Goal: Task Accomplishment & Management: Manage account settings

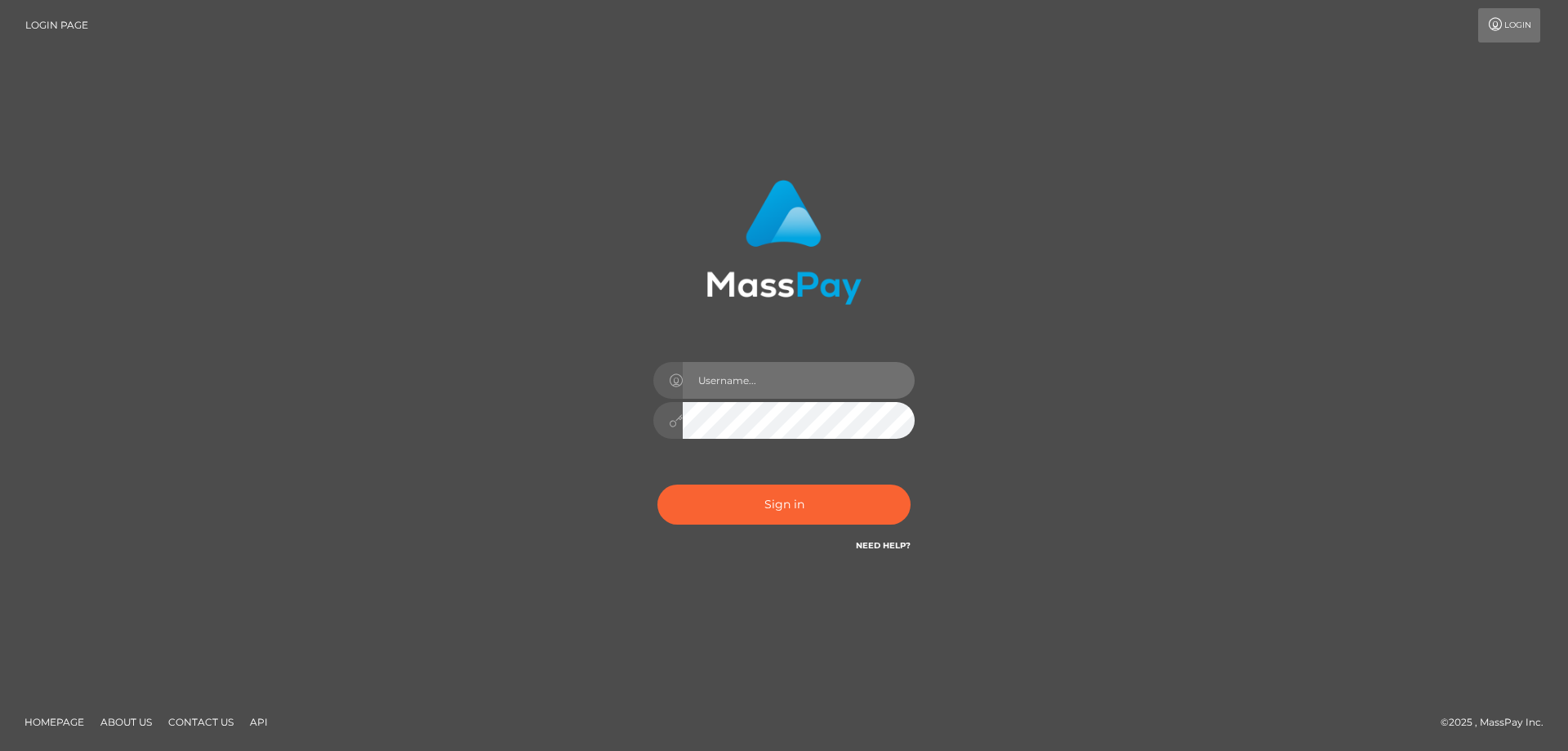
click at [735, 385] on input "text" at bounding box center [799, 380] width 232 height 37
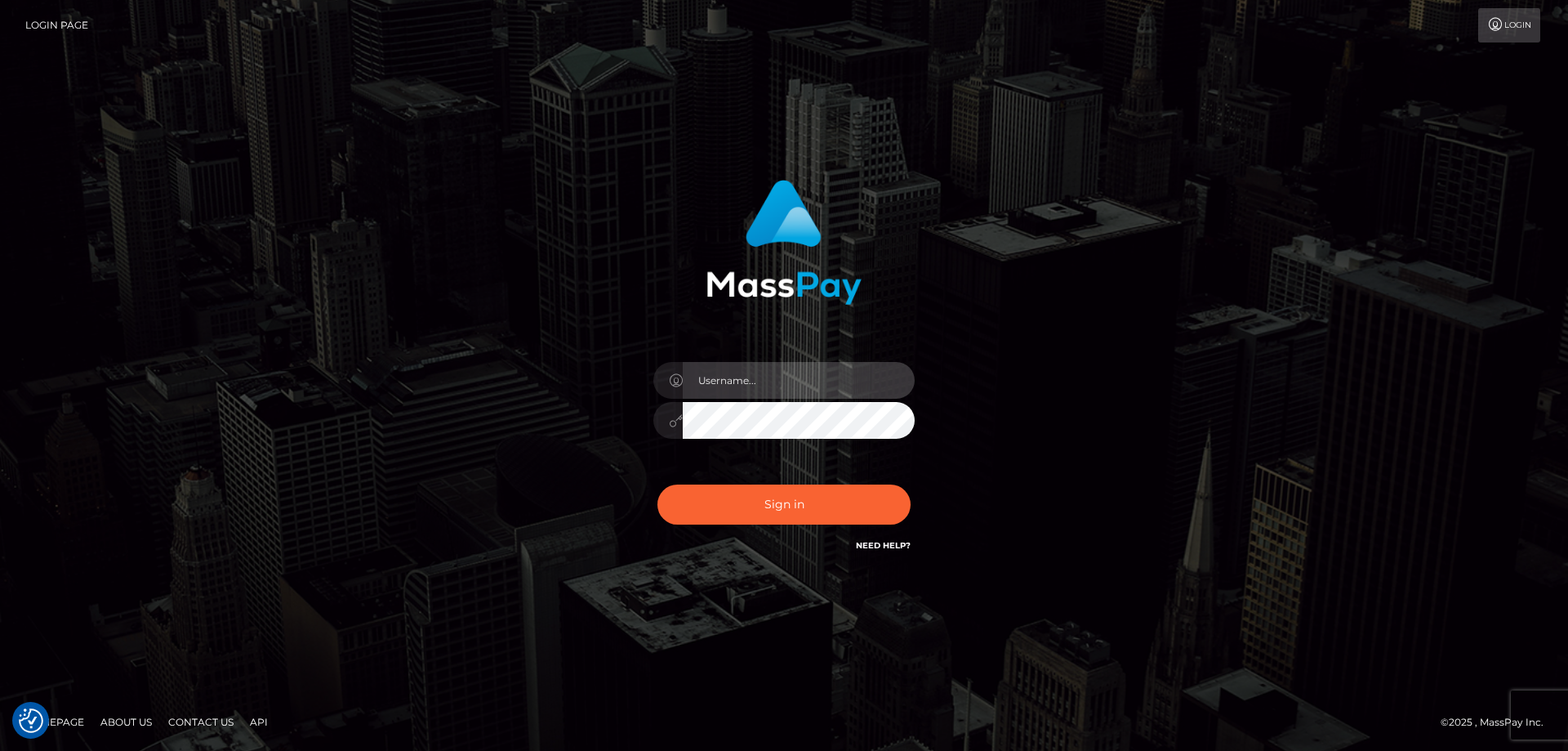
paste input "[PERSON_NAME].sika"
type input "[PERSON_NAME].sika"
click at [657, 485] on button "Sign in" at bounding box center [784, 504] width 253 height 40
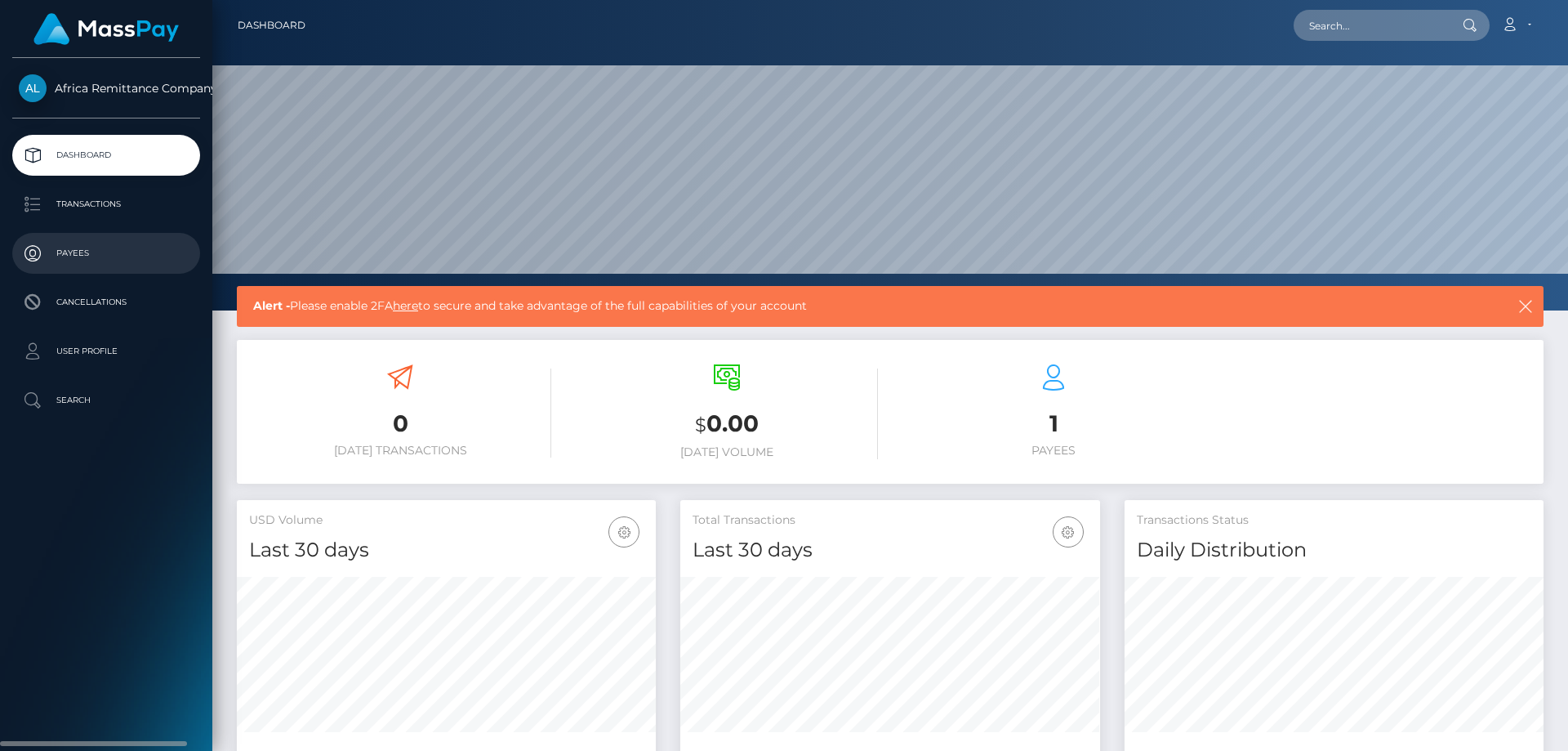
click at [89, 253] on p "Payees" at bounding box center [106, 254] width 175 height 25
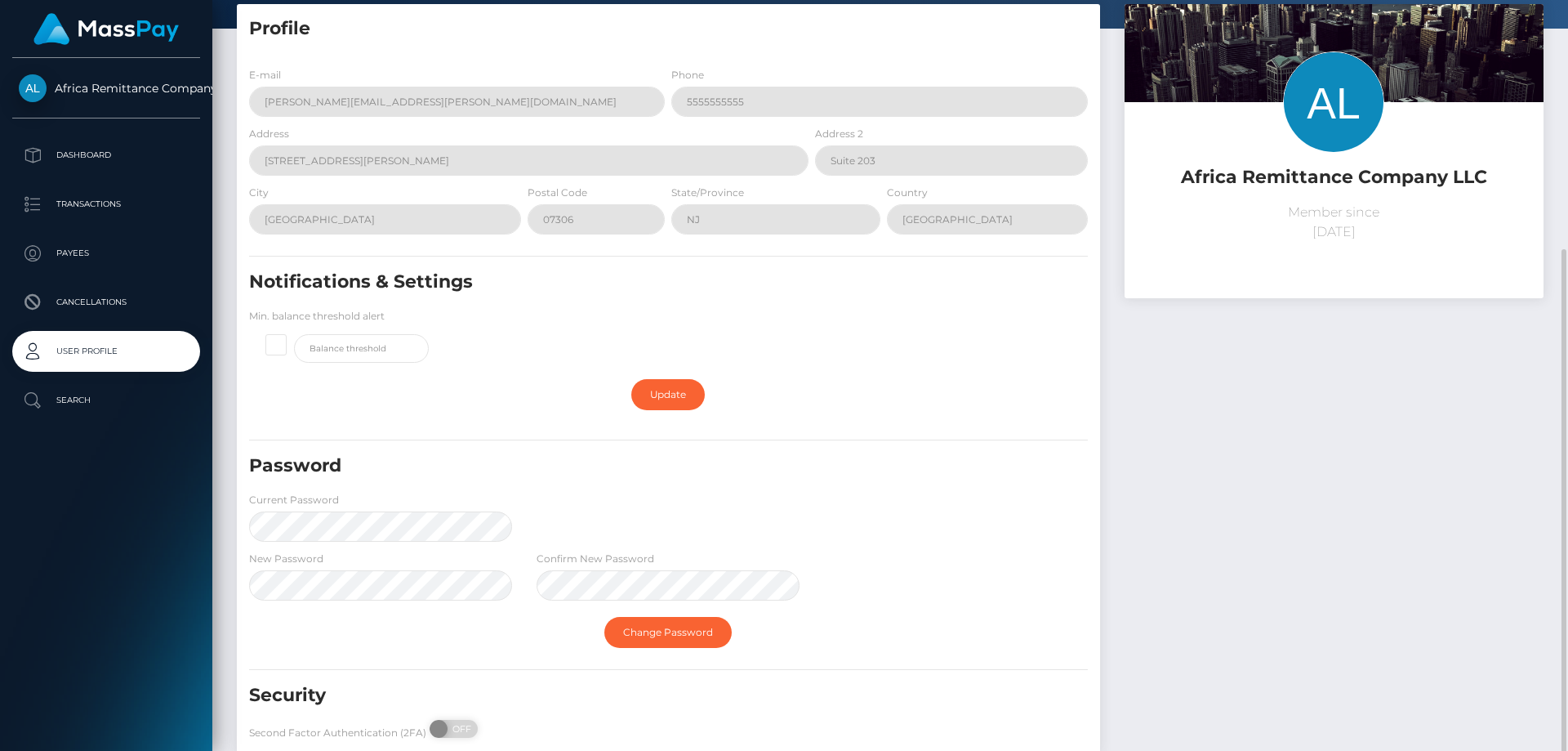
scroll to position [183, 0]
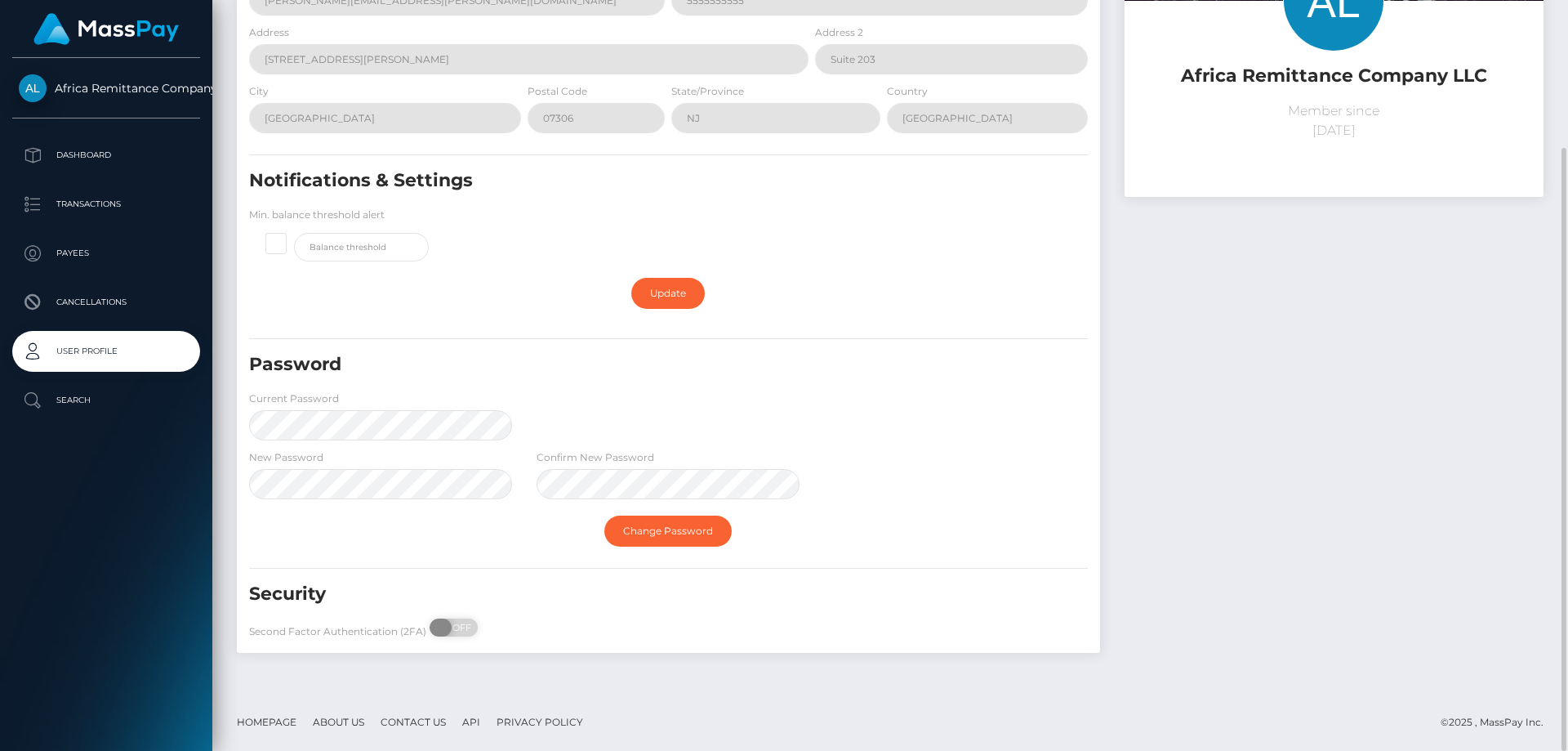
click at [438, 626] on span at bounding box center [440, 627] width 22 height 18
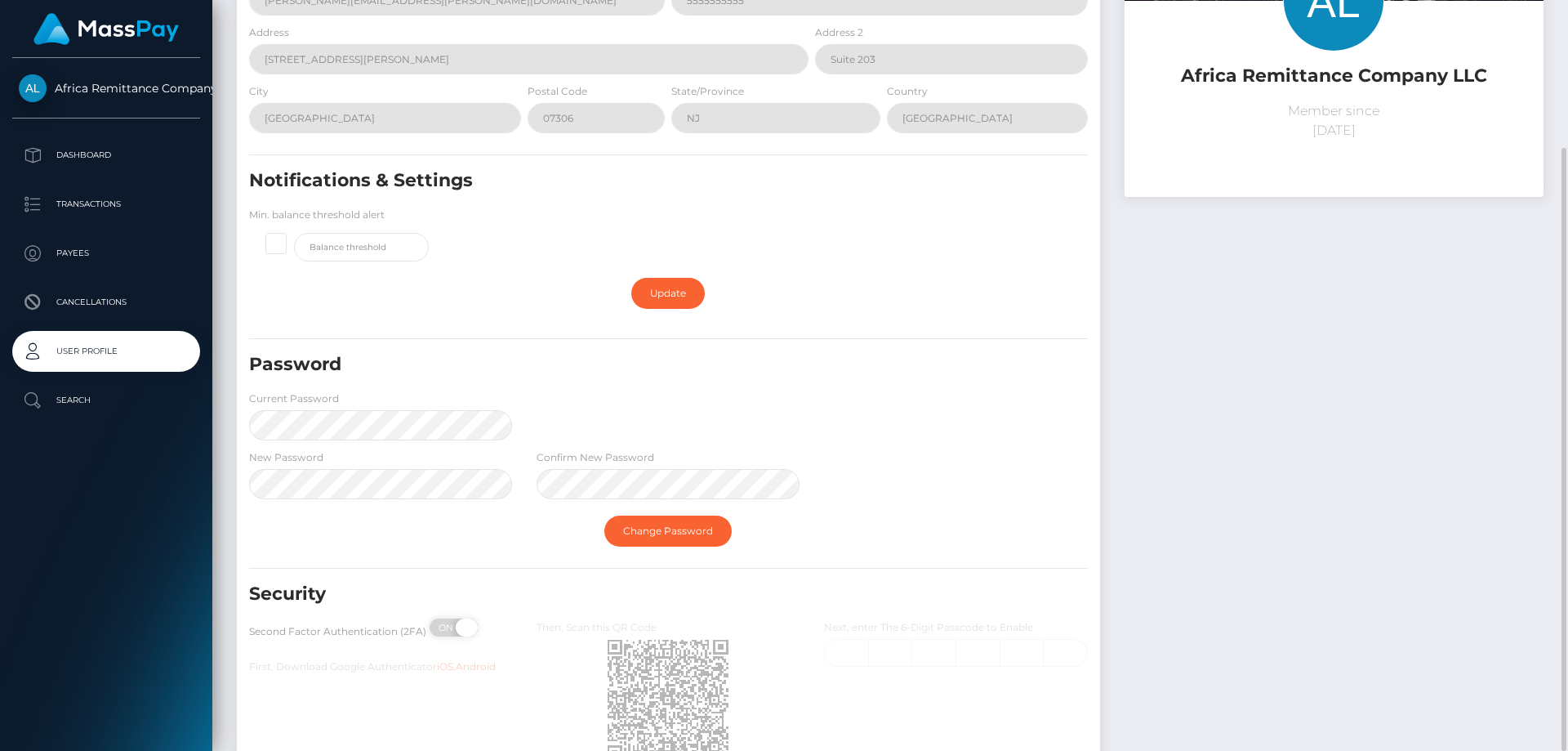
click at [448, 626] on div "ON OFF" at bounding box center [469, 627] width 82 height 18
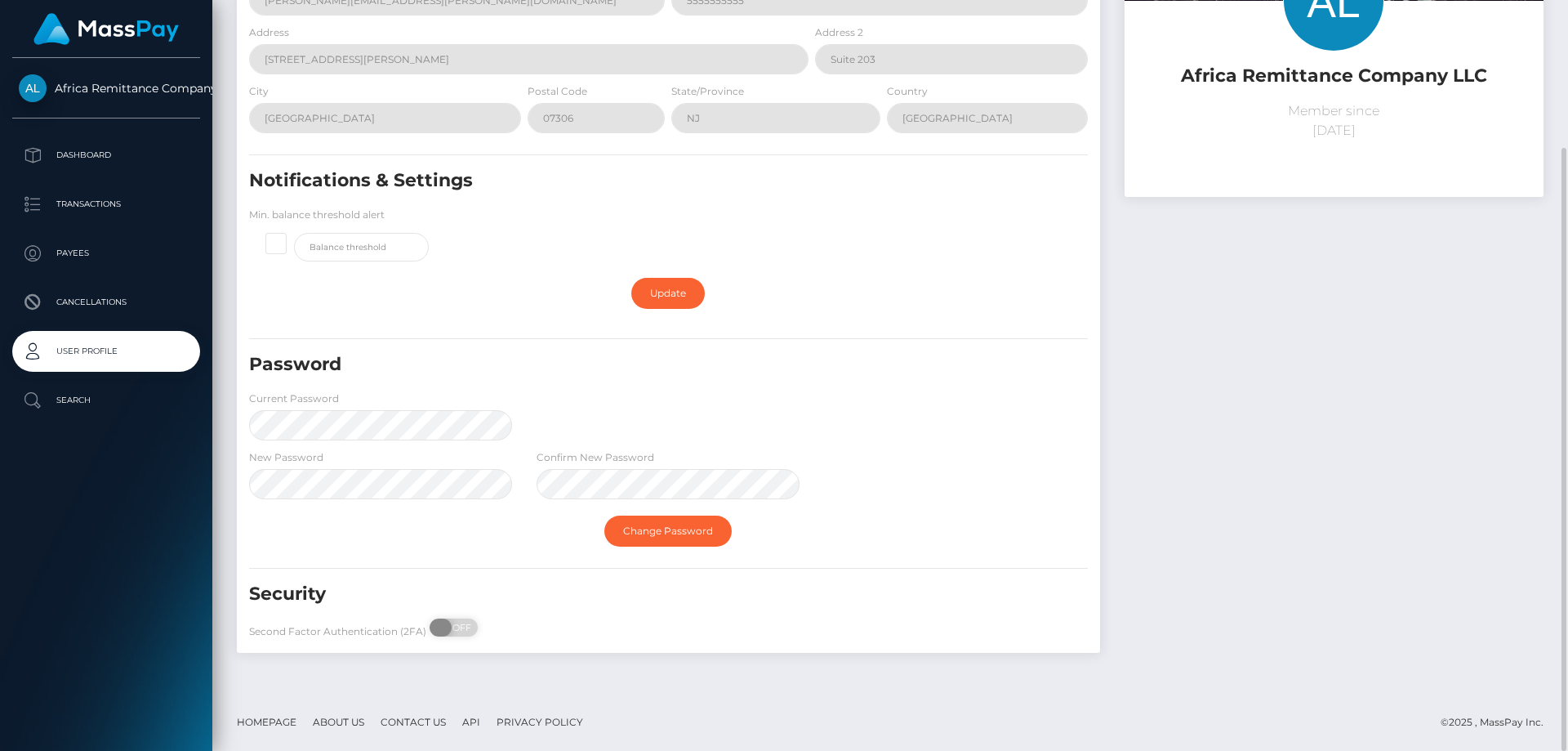
click at [448, 626] on span at bounding box center [440, 627] width 22 height 18
checkbox input "true"
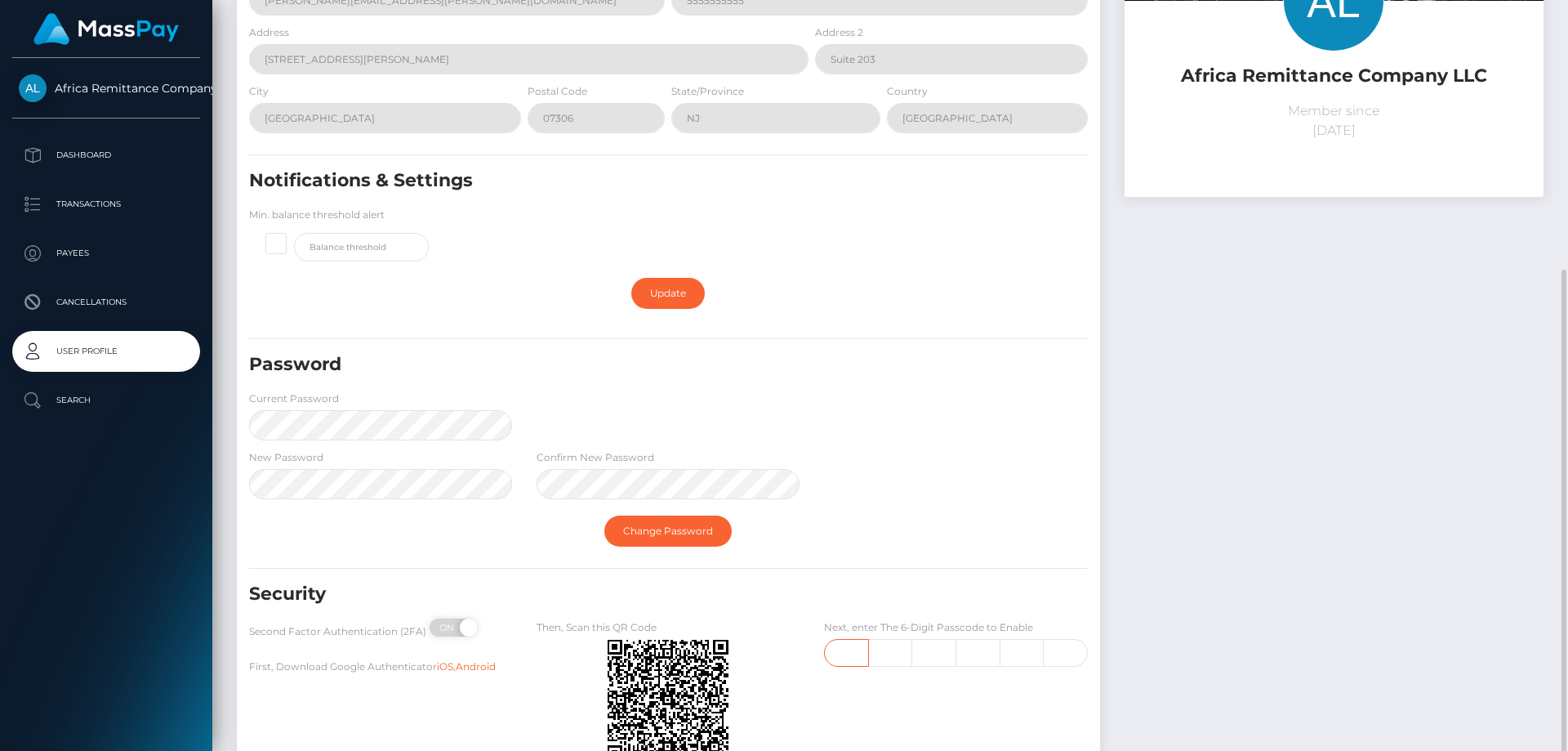
scroll to position [308, 0]
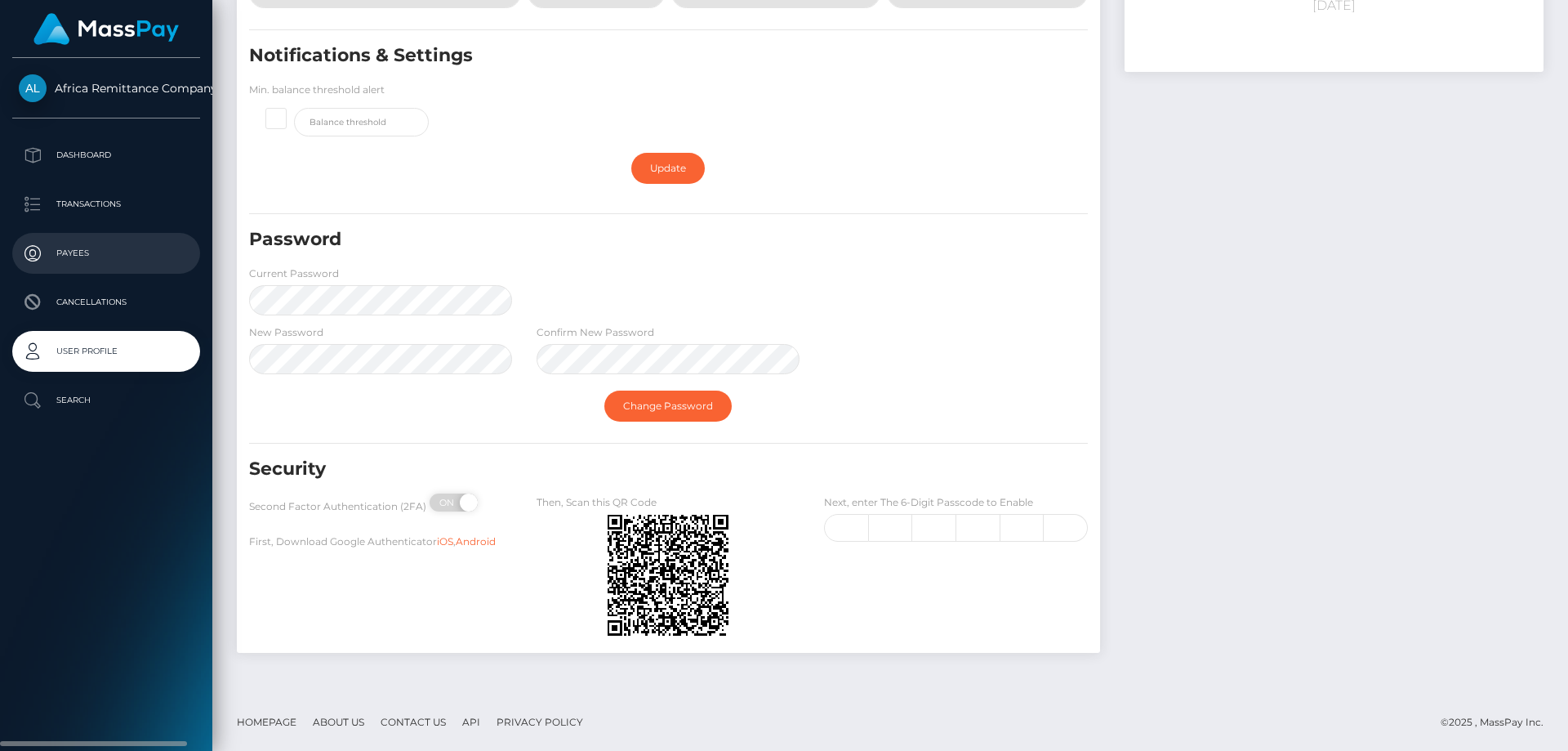
click at [84, 255] on p "Payees" at bounding box center [106, 254] width 175 height 25
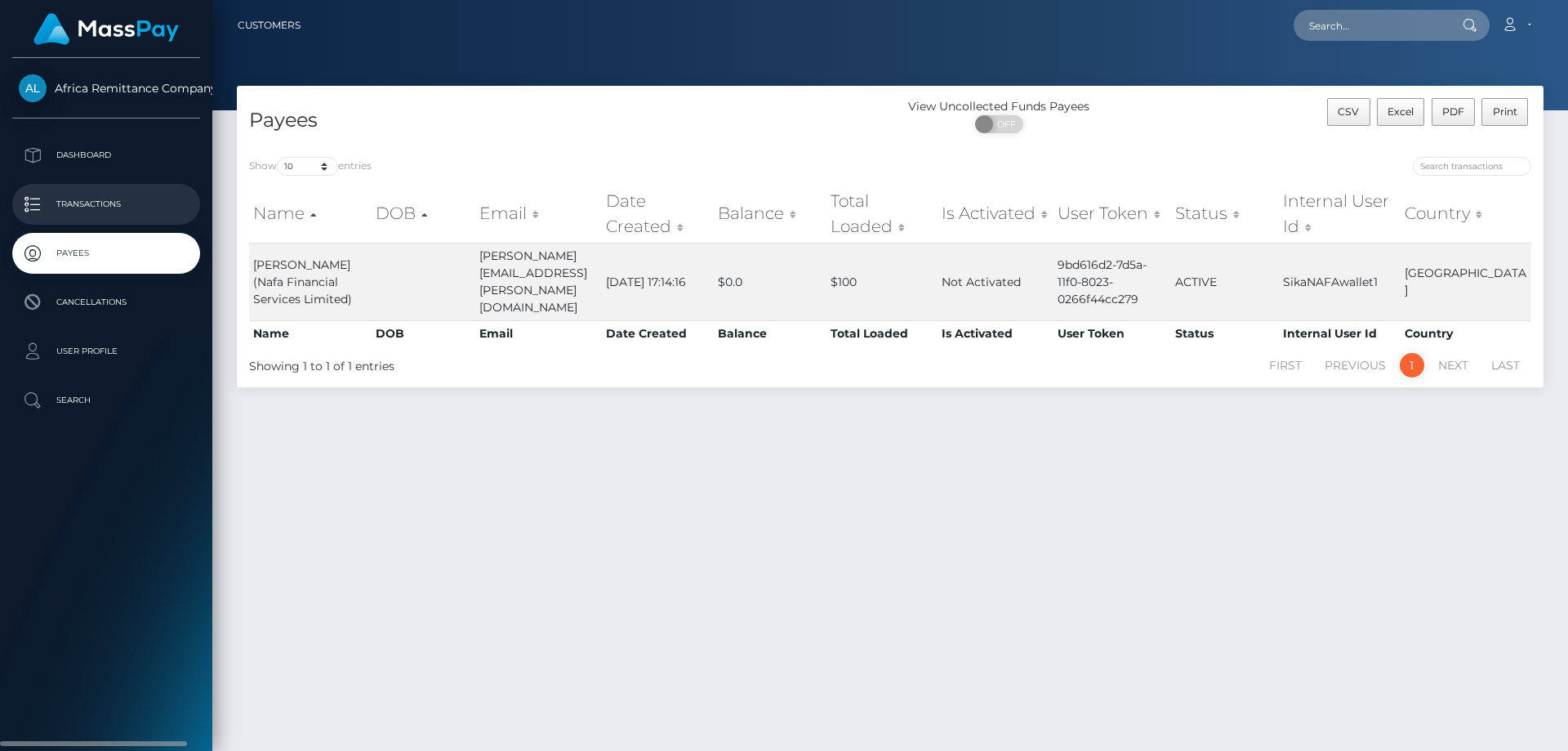
click at [99, 209] on p "Transactions" at bounding box center [106, 204] width 175 height 25
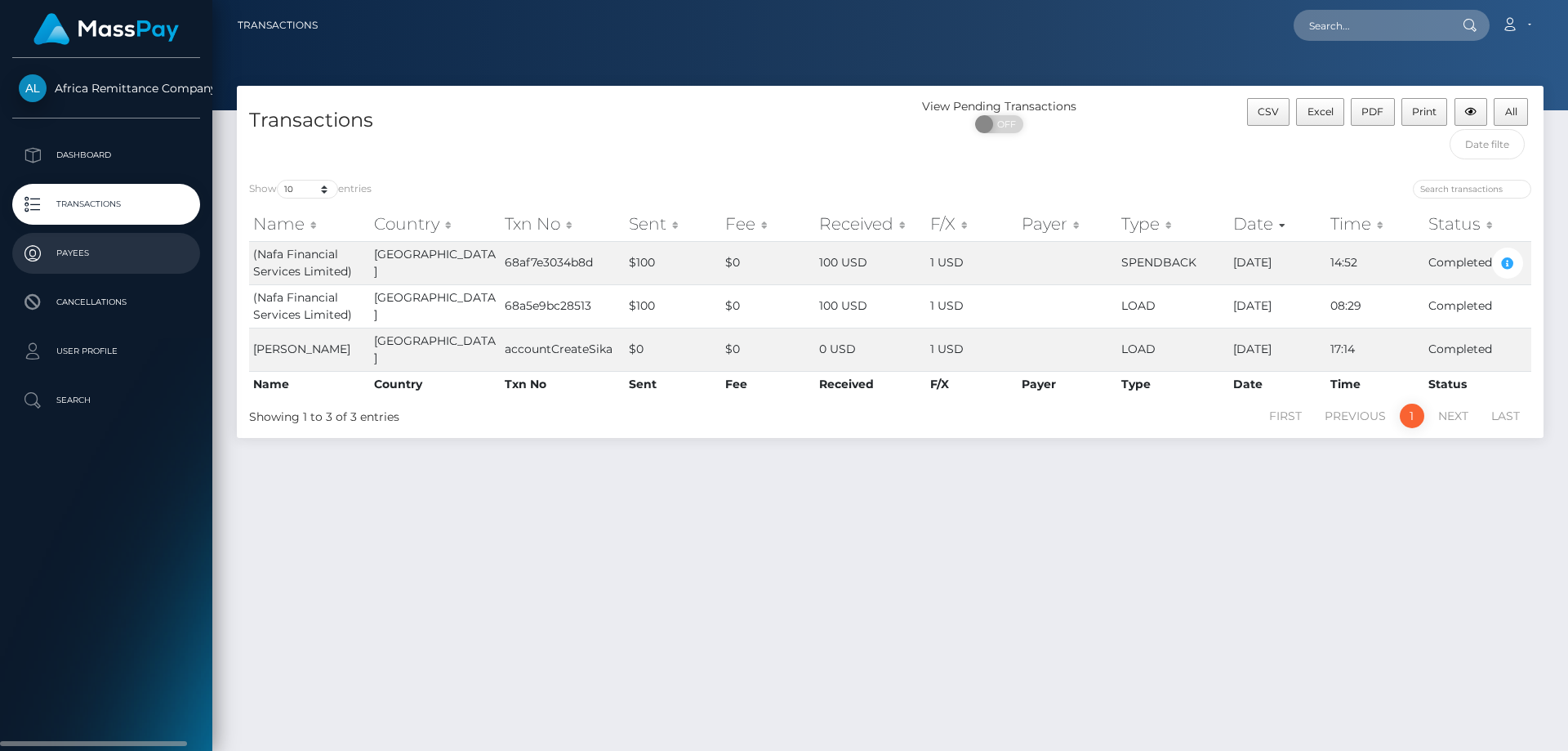
click at [83, 255] on p "Payees" at bounding box center [106, 254] width 175 height 25
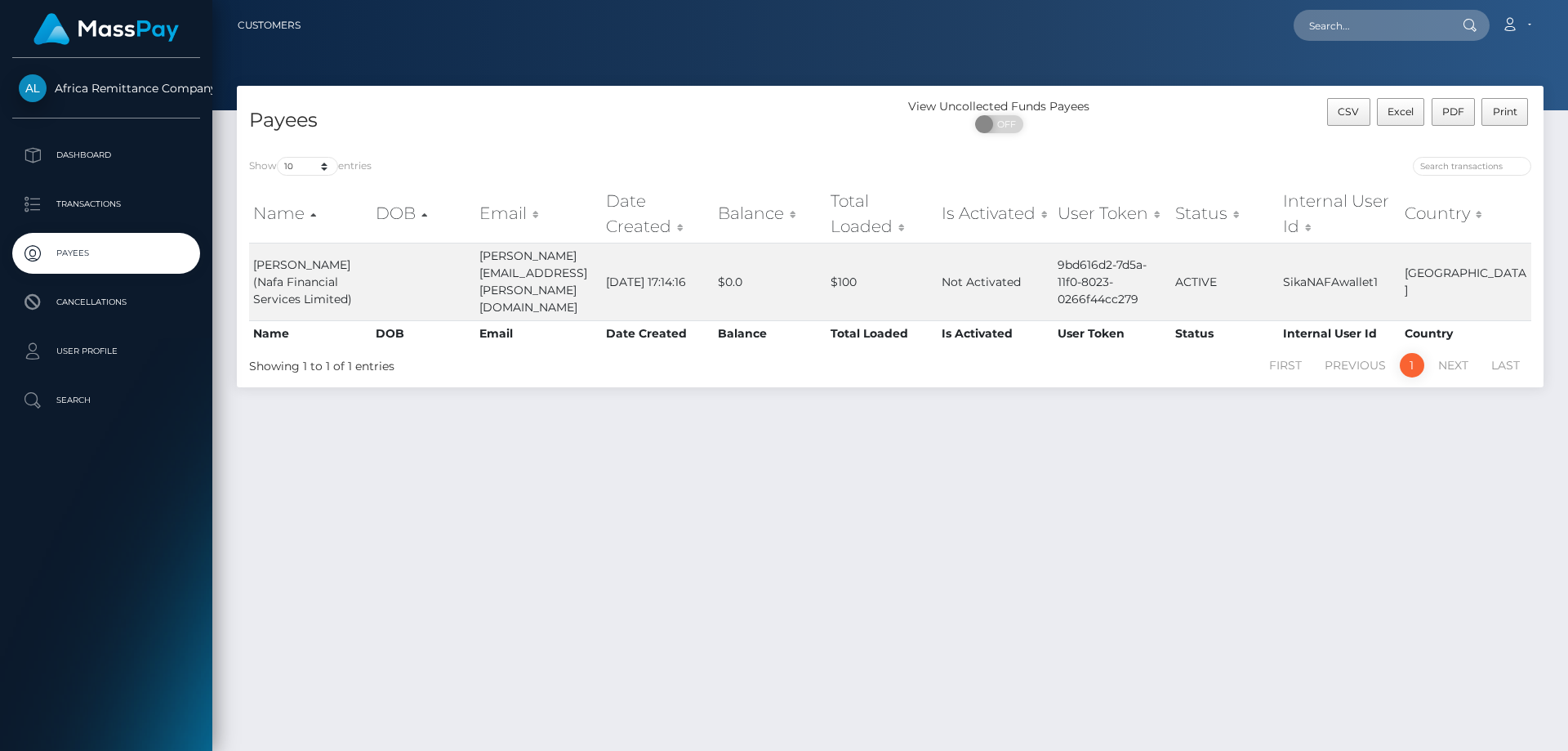
click at [1407, 353] on link "1" at bounding box center [1412, 365] width 25 height 25
click at [113, 159] on p "Dashboard" at bounding box center [106, 155] width 175 height 25
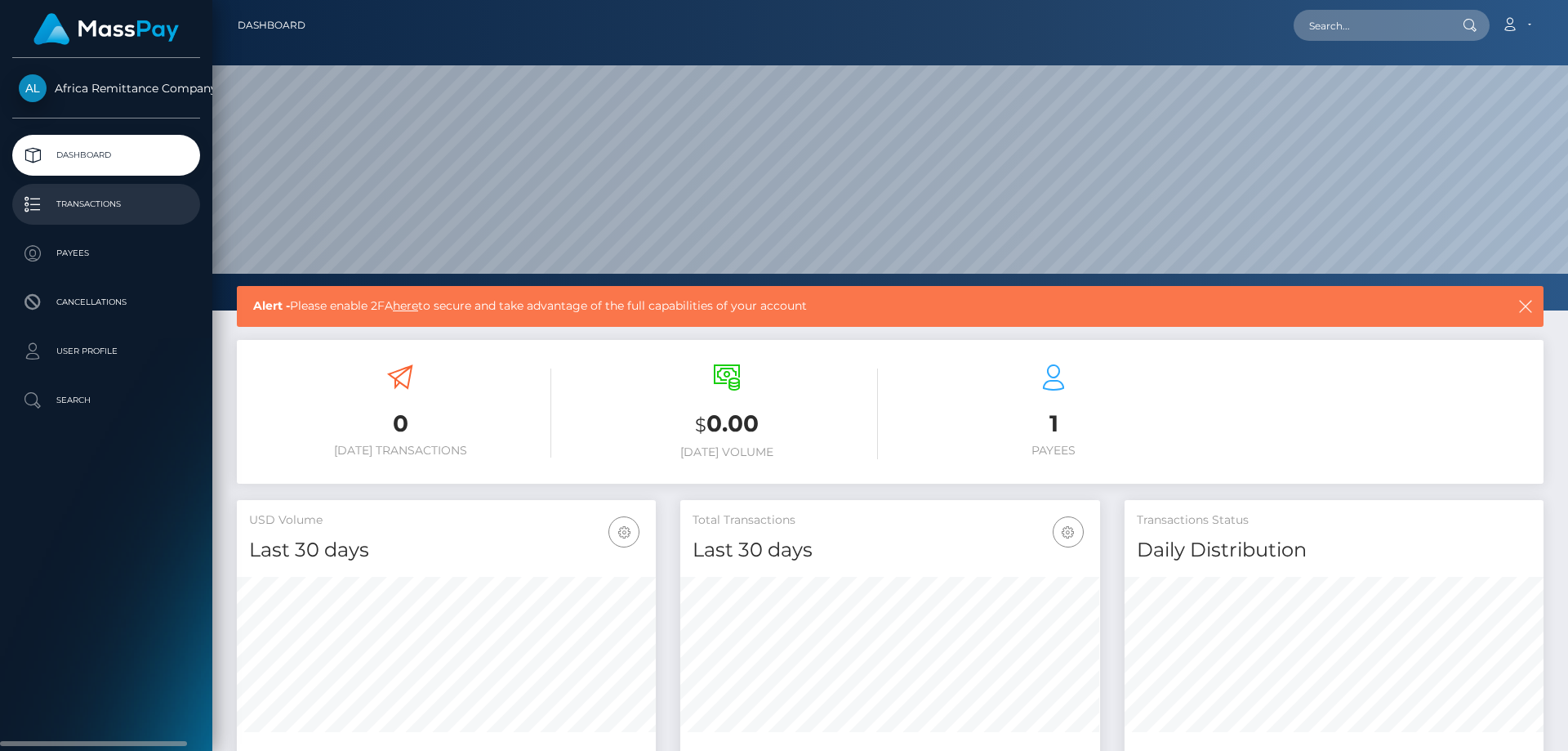
click at [96, 208] on p "Transactions" at bounding box center [106, 204] width 175 height 25
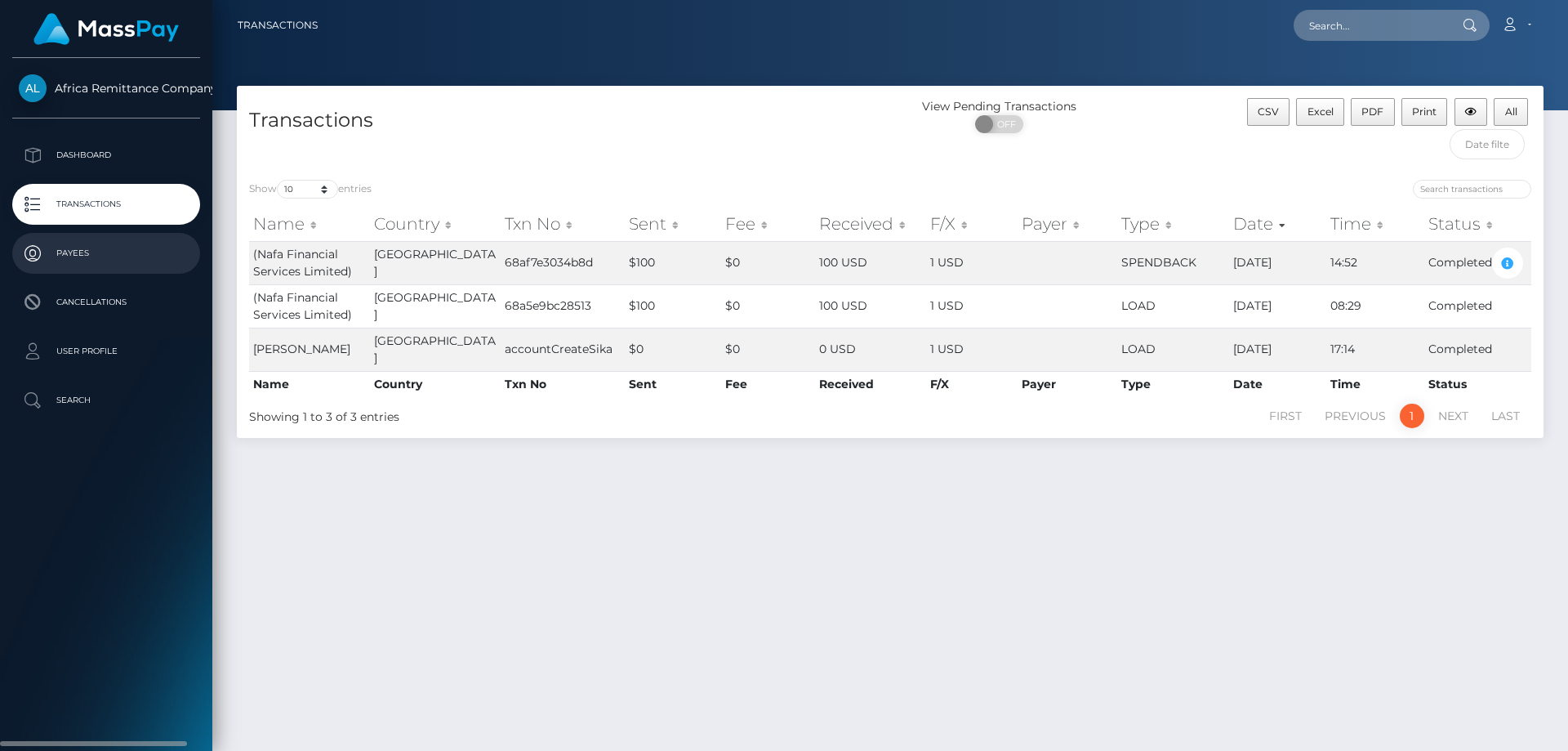
click at [98, 254] on p "Payees" at bounding box center [106, 254] width 175 height 25
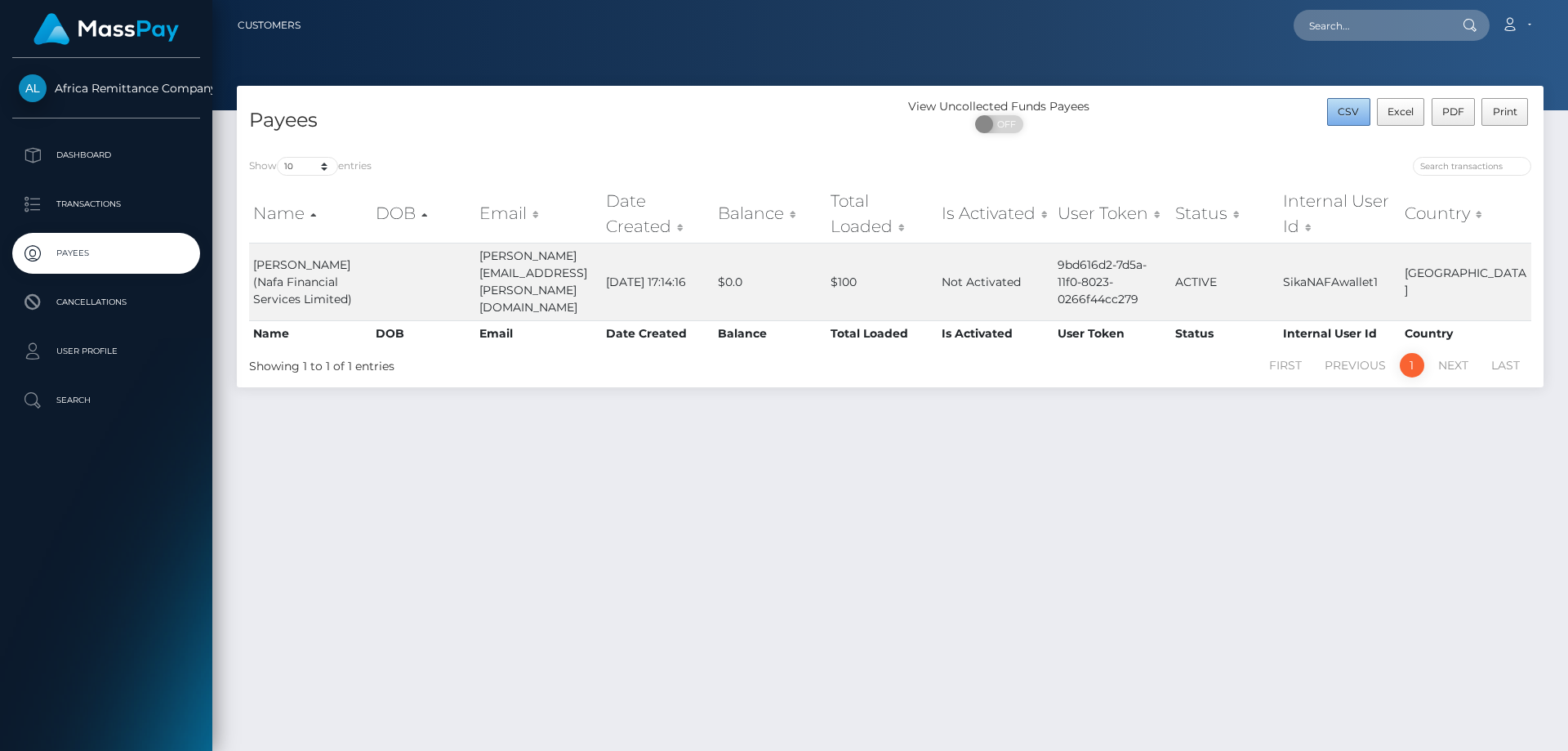
click at [1348, 113] on span "CSV" at bounding box center [1348, 111] width 21 height 12
click at [73, 204] on p "Transactions" at bounding box center [106, 204] width 175 height 25
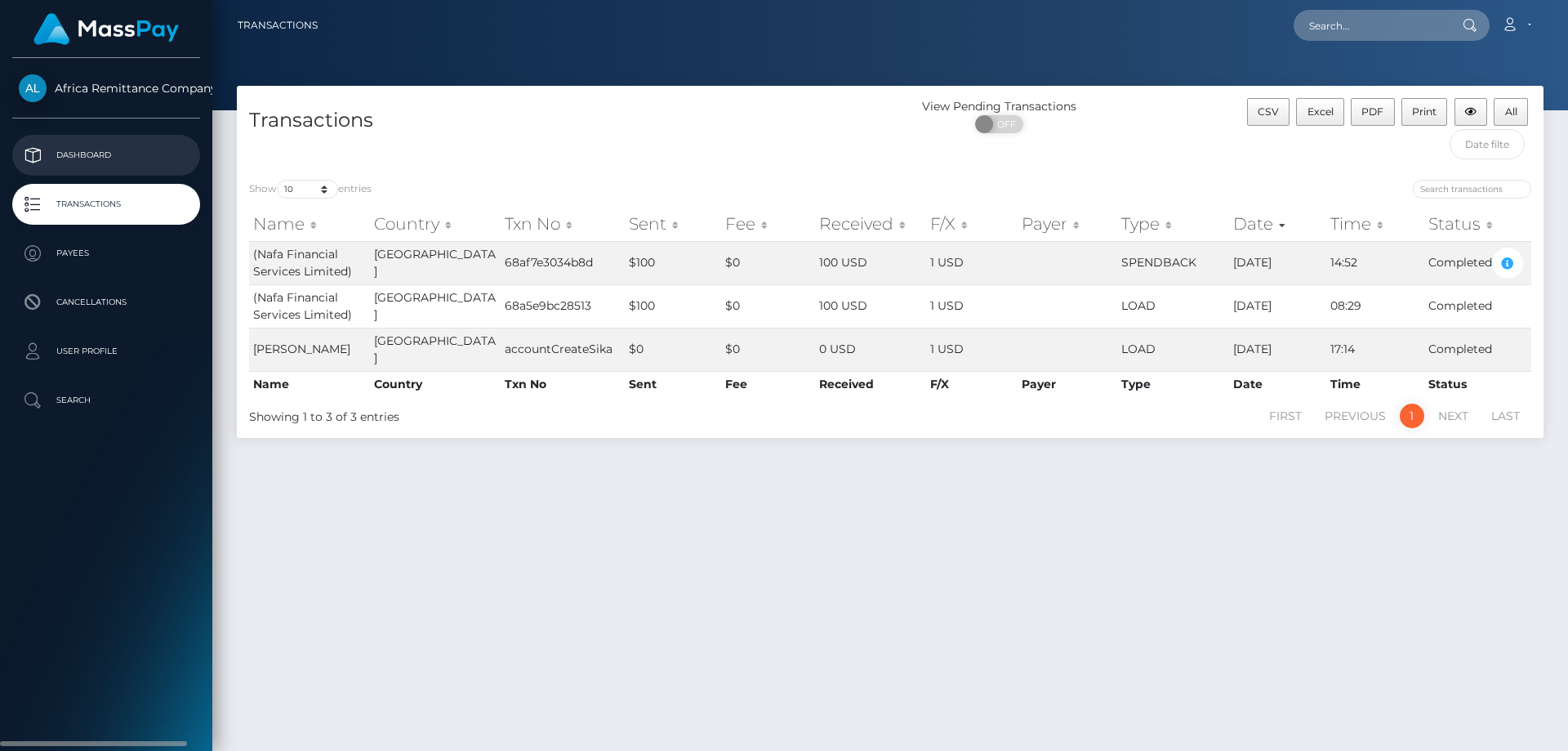
click at [114, 151] on p "Dashboard" at bounding box center [106, 155] width 175 height 25
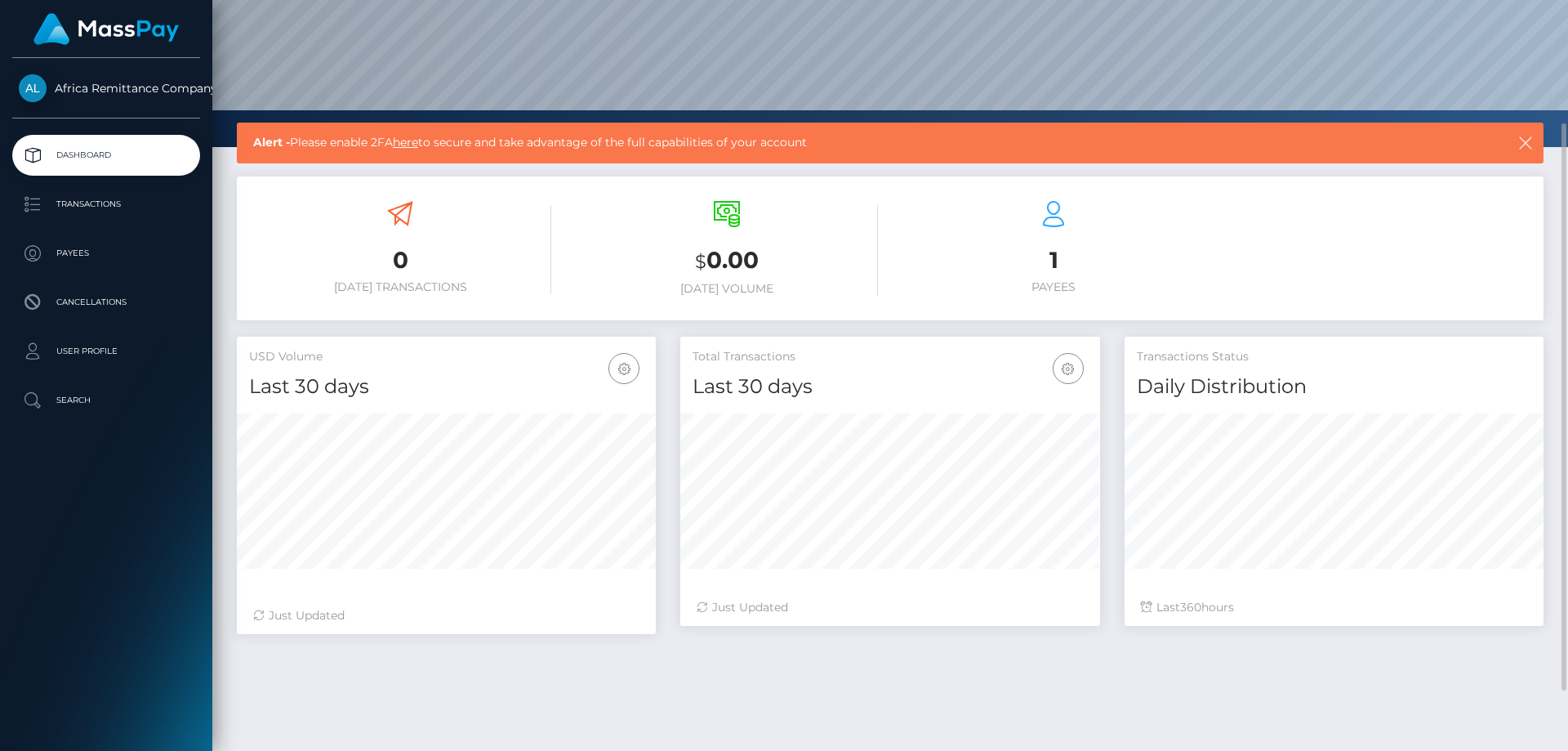
scroll to position [242, 0]
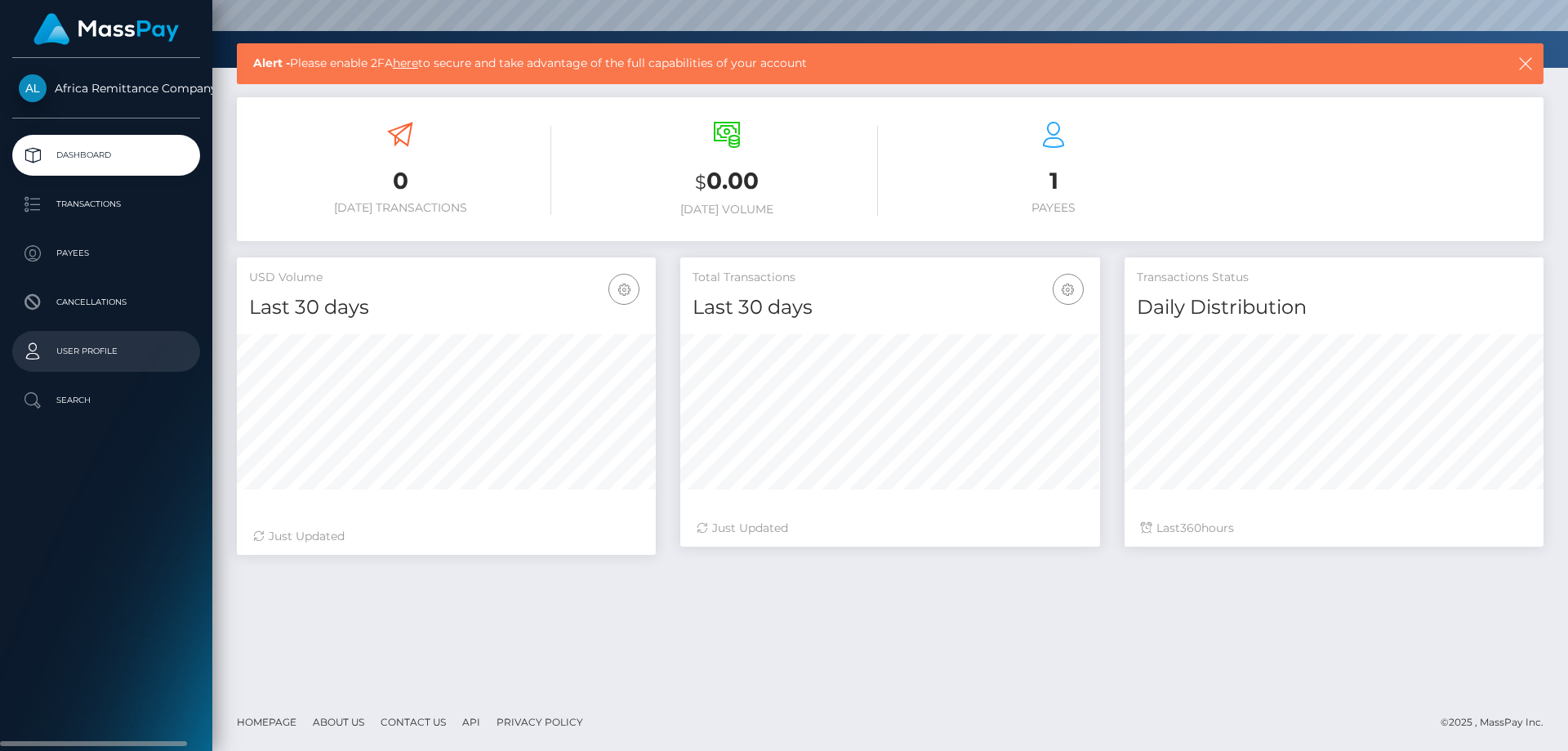
click at [106, 349] on p "User Profile" at bounding box center [106, 352] width 175 height 25
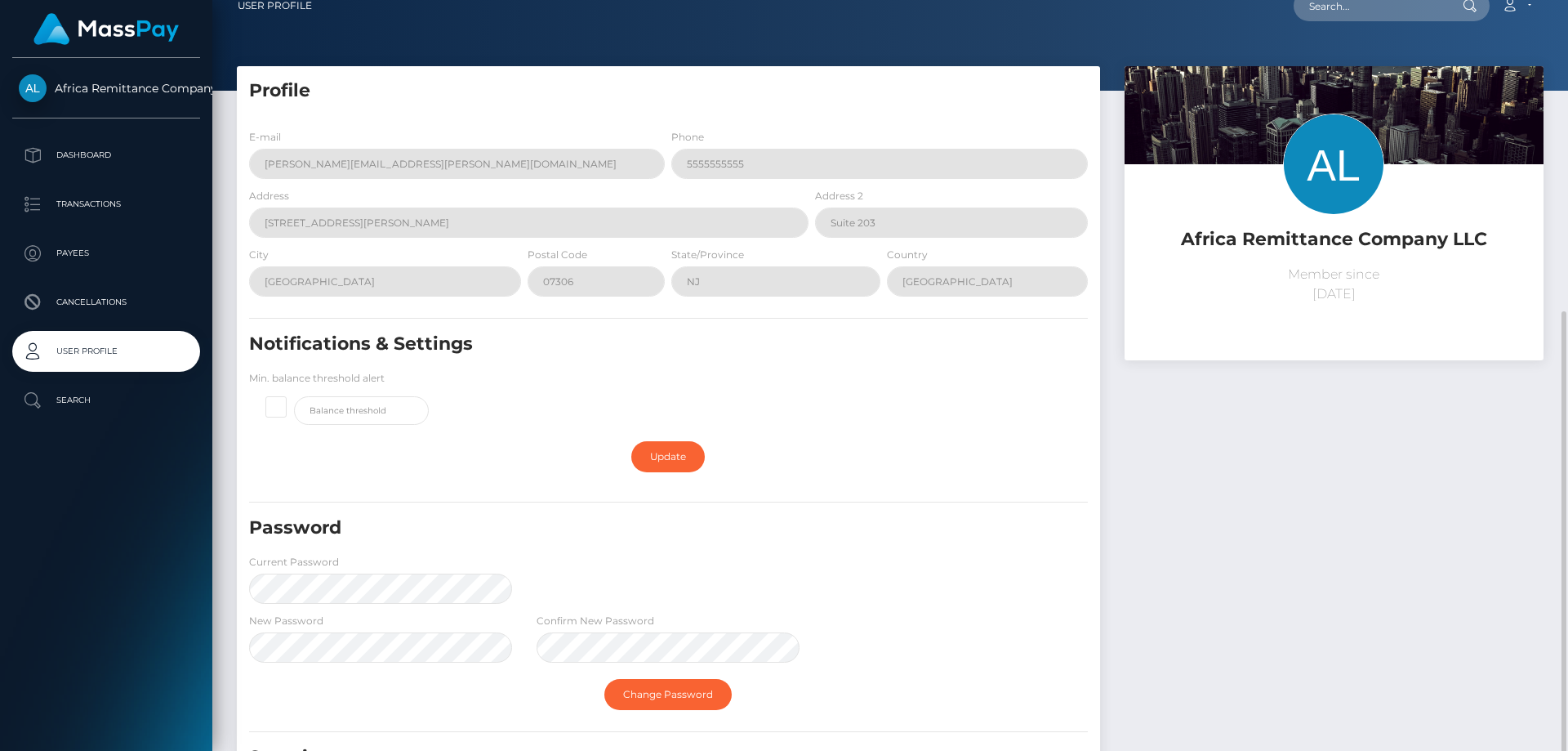
scroll to position [183, 0]
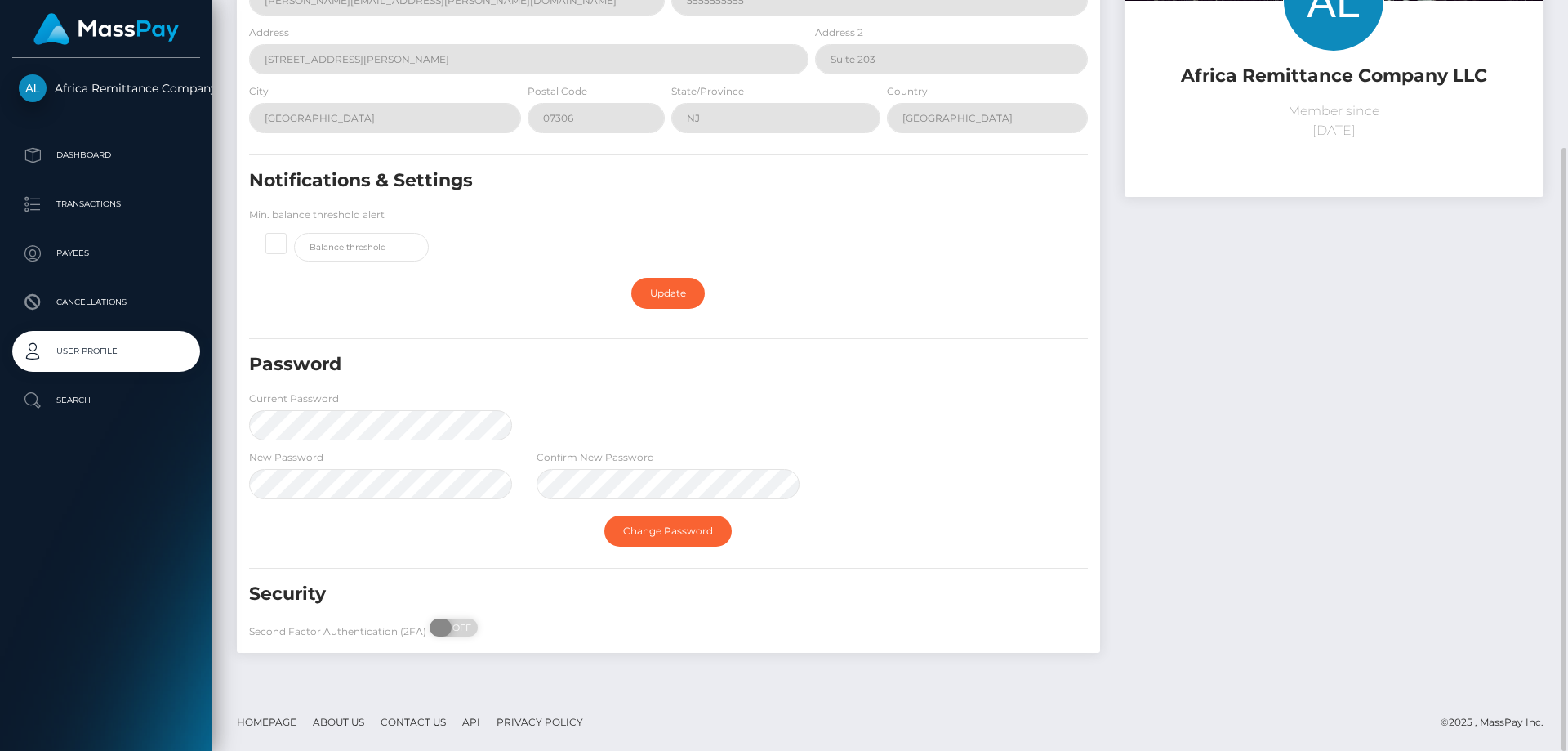
click at [445, 628] on span at bounding box center [440, 627] width 22 height 18
click at [434, 627] on span at bounding box center [440, 627] width 22 height 18
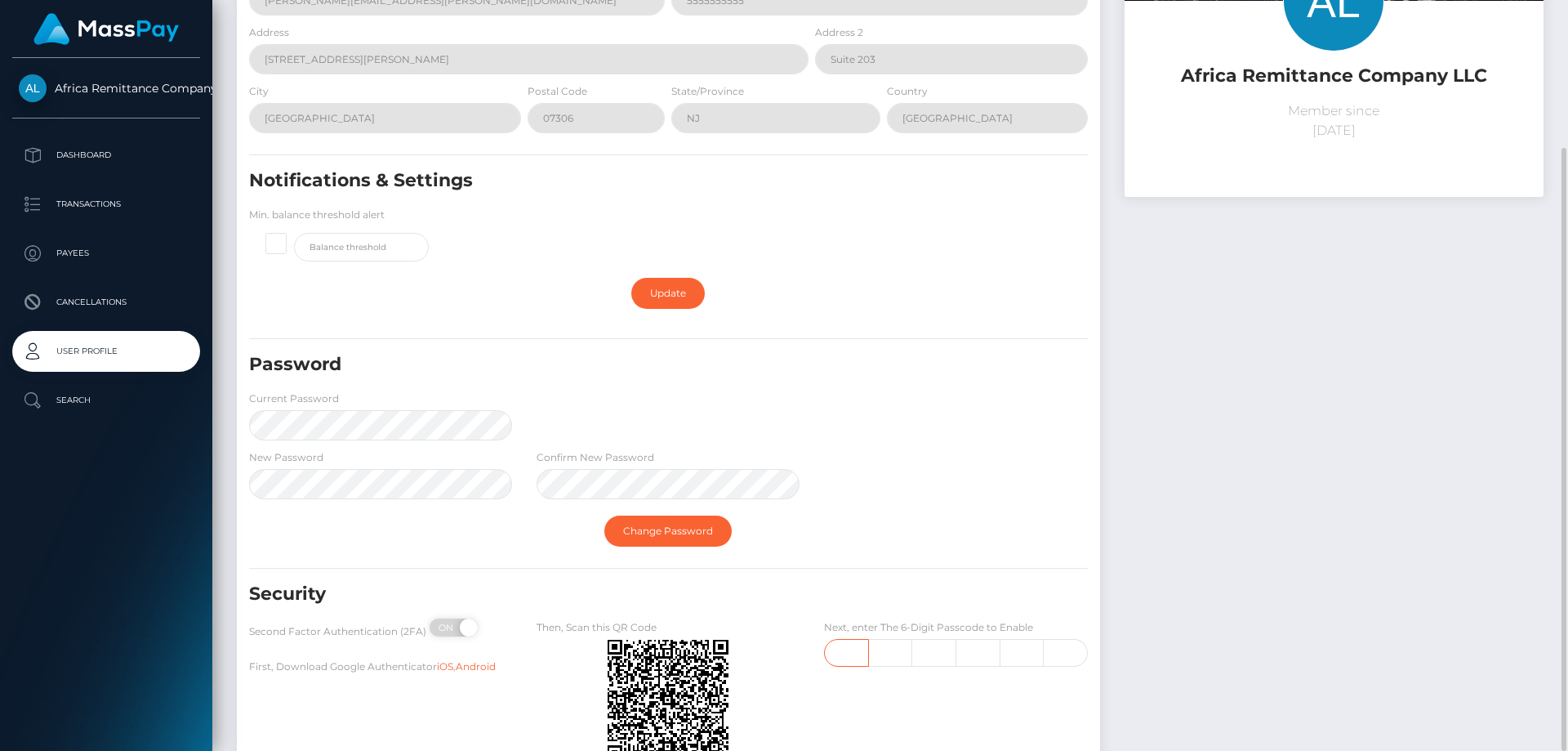
scroll to position [265, 0]
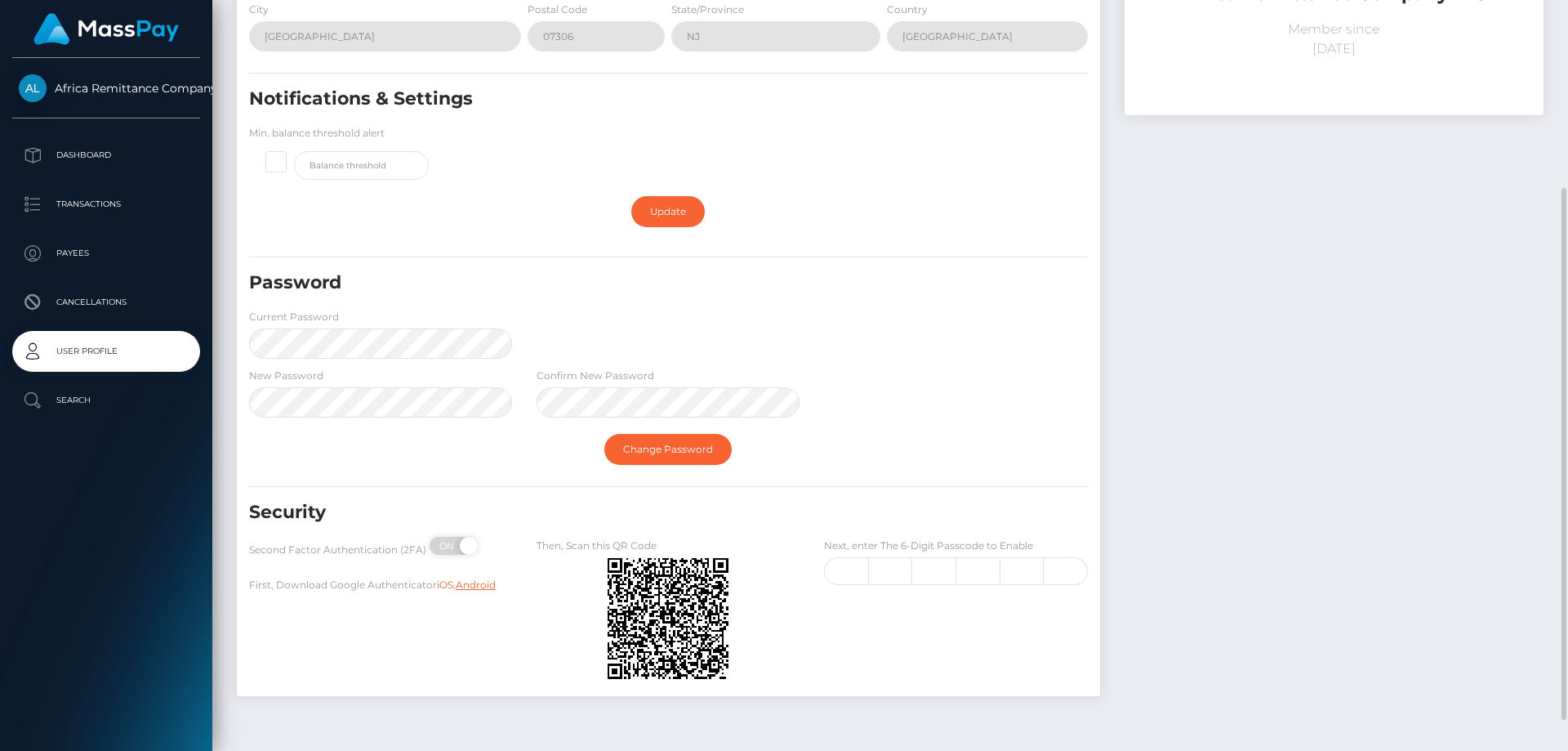
click at [482, 585] on link "Android" at bounding box center [475, 584] width 40 height 12
click at [462, 547] on span at bounding box center [467, 545] width 22 height 18
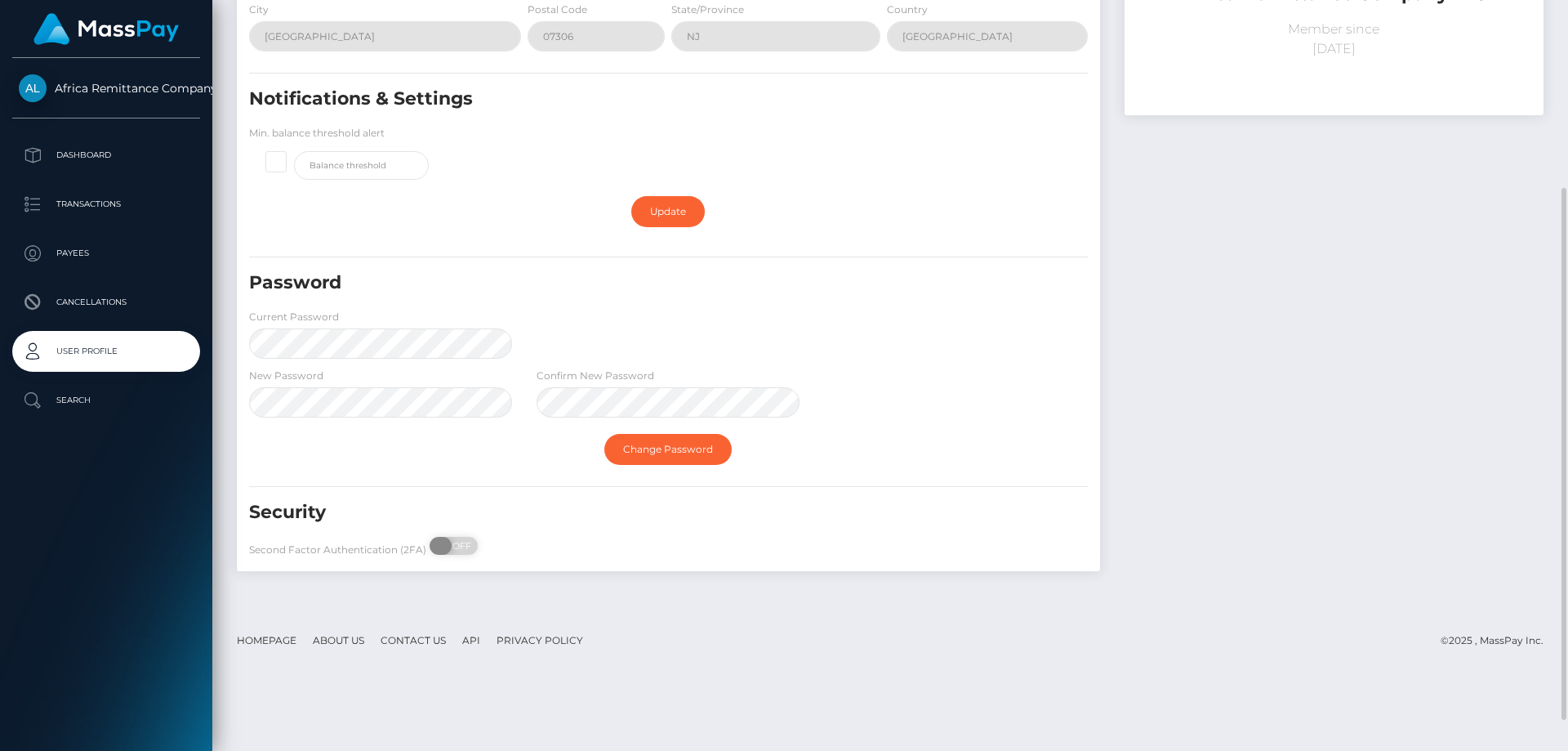
click at [447, 548] on span at bounding box center [440, 545] width 22 height 18
checkbox input "true"
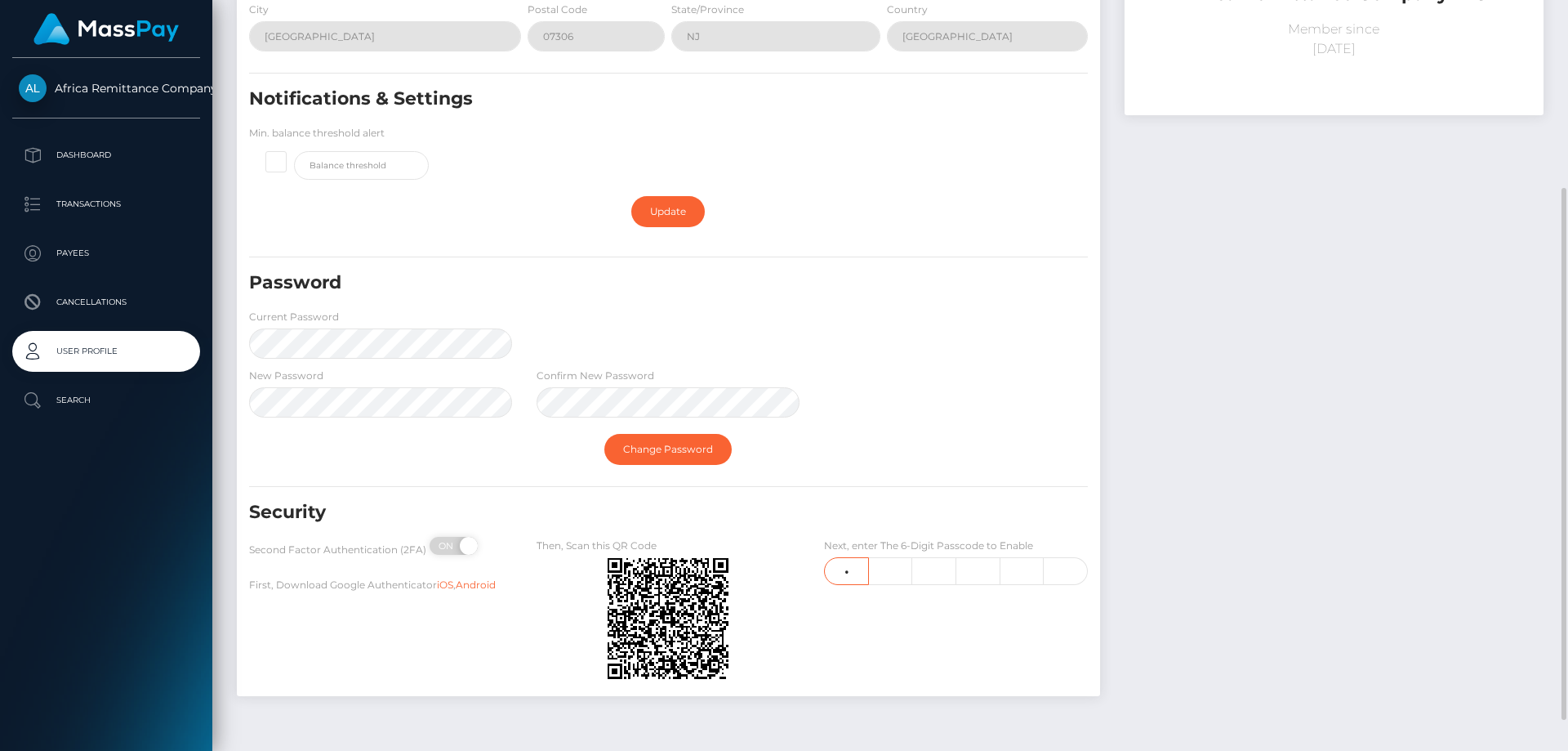
type input "1"
type input "8"
type input "1"
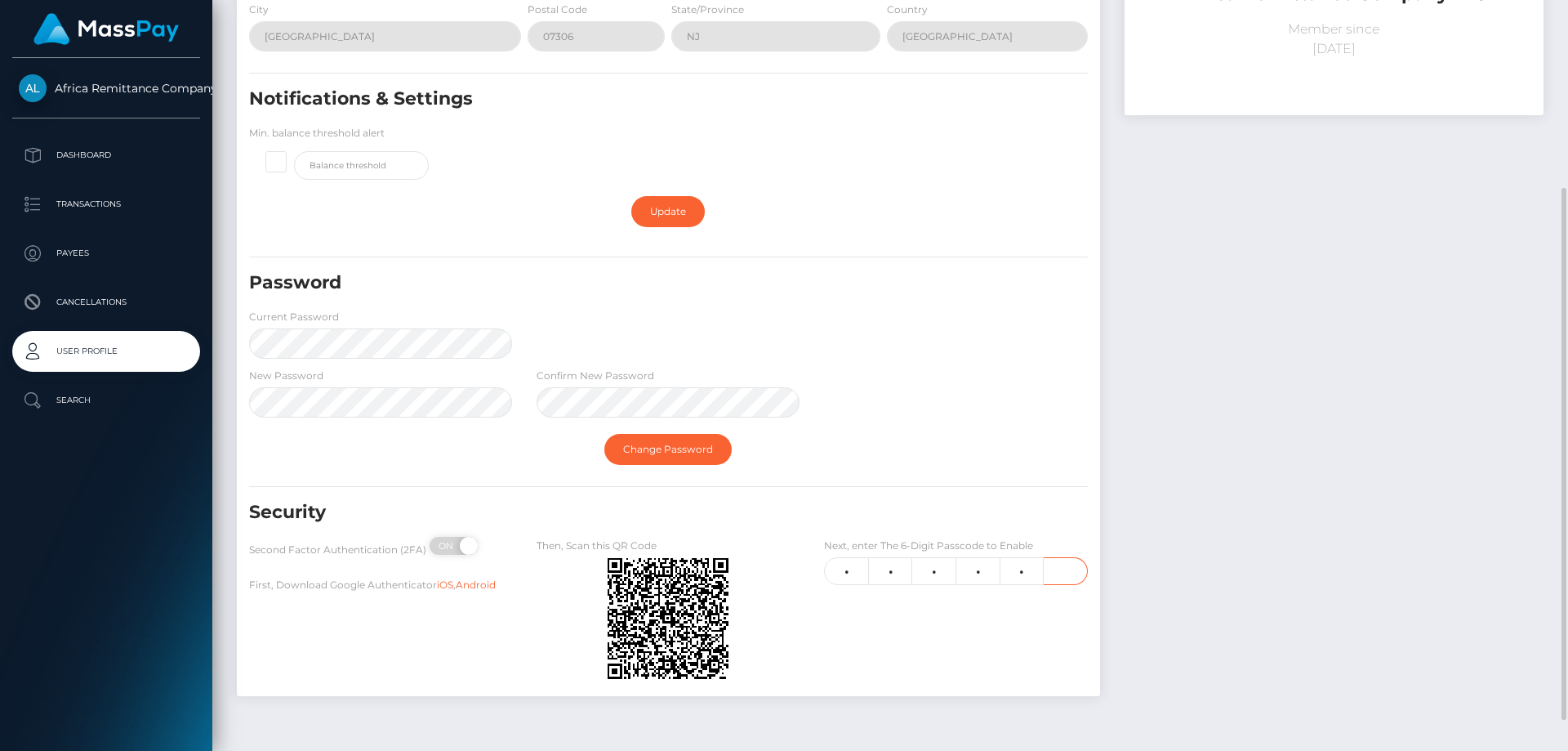
type input "4"
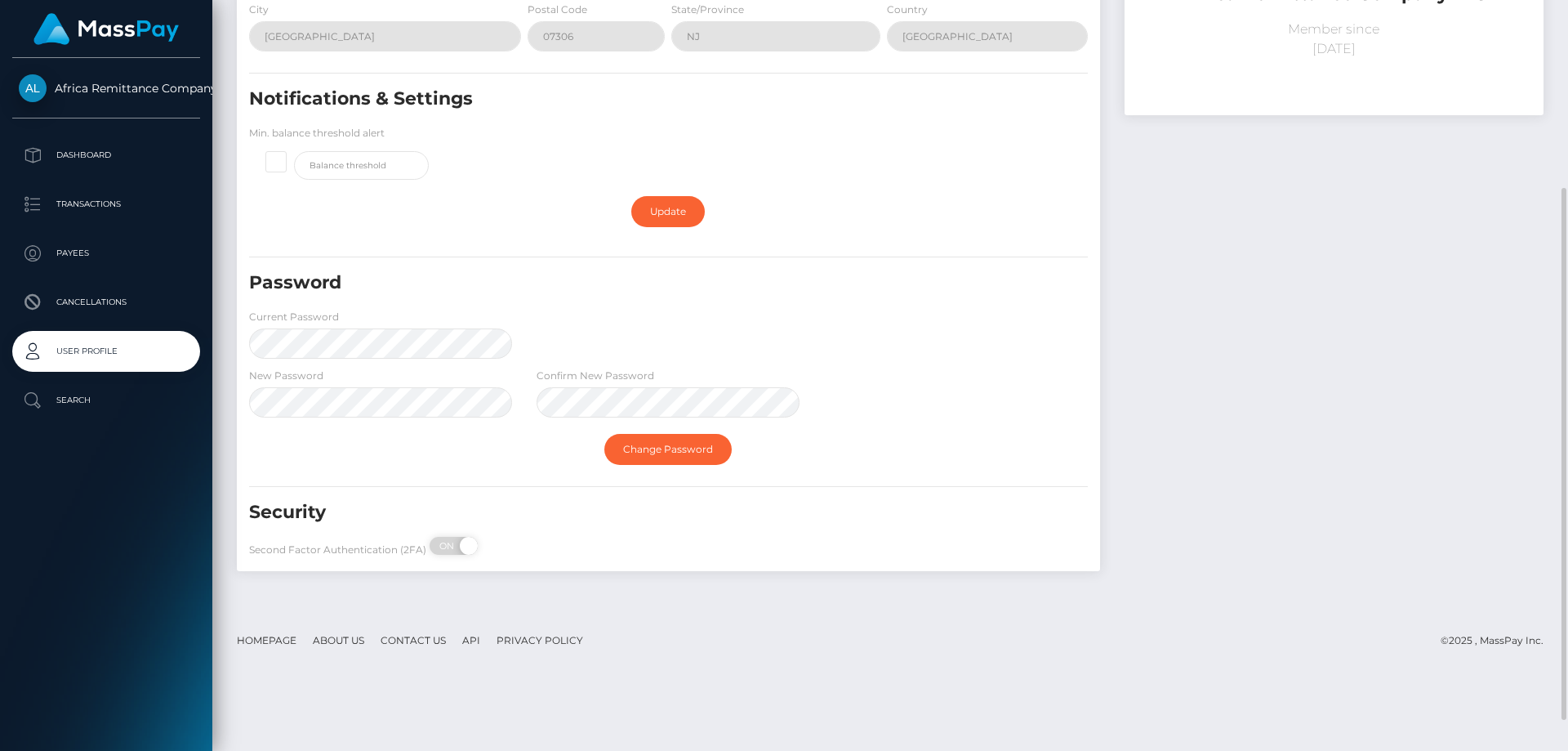
click at [597, 555] on div "Security Second Factor Authentication (2FA) ON OFF First, Download Google Authe…" at bounding box center [668, 532] width 863 height 64
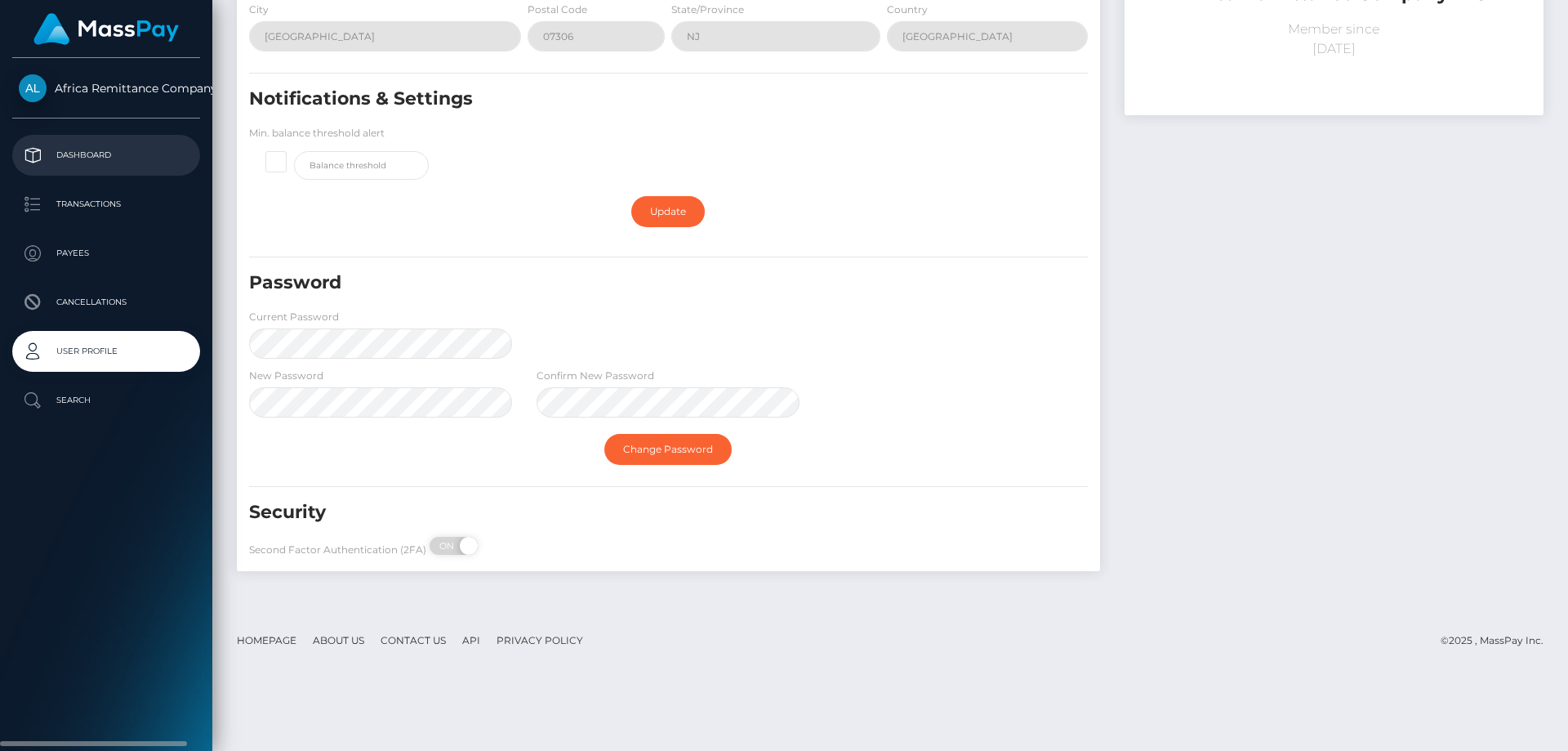
click at [102, 156] on p "Dashboard" at bounding box center [106, 155] width 175 height 25
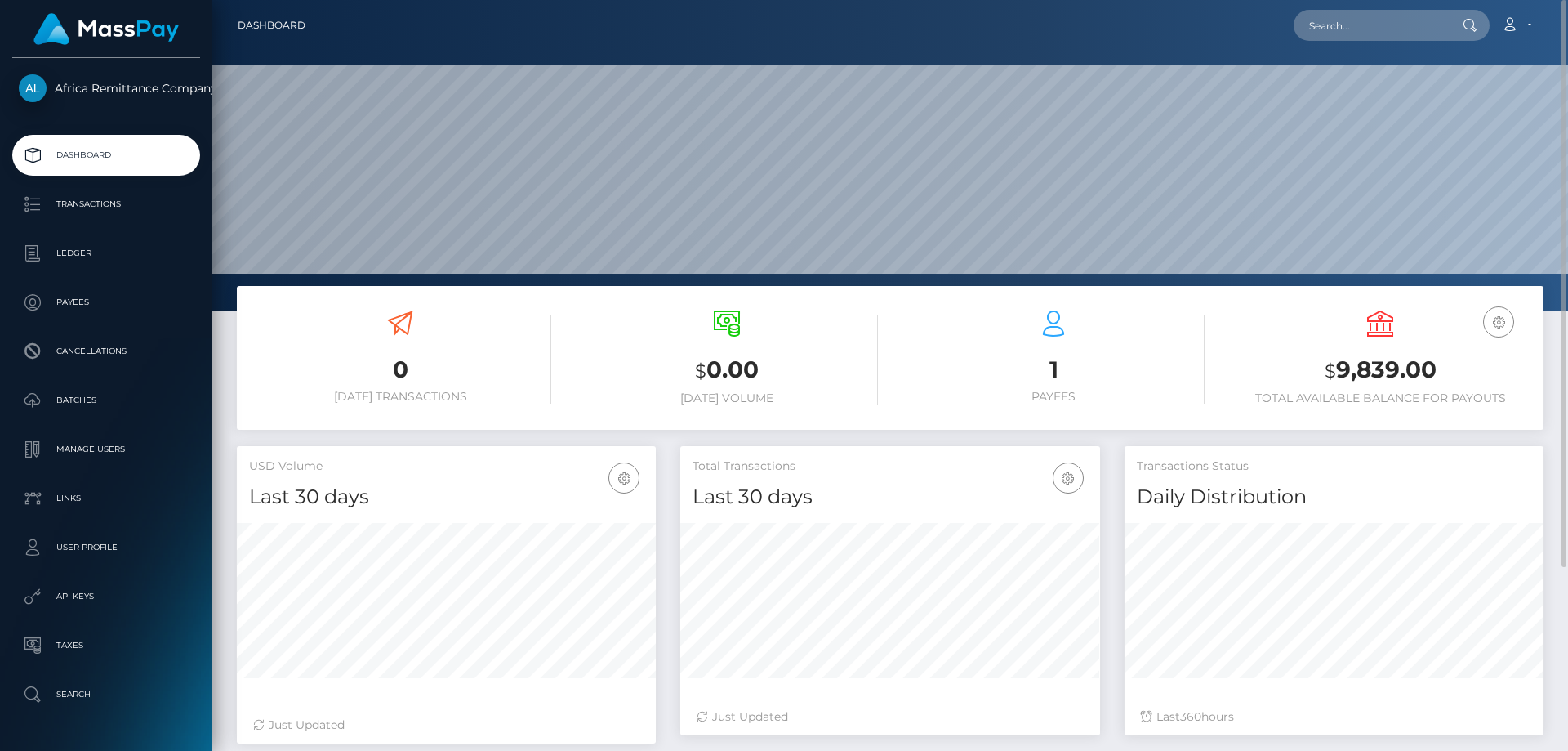
click at [1353, 377] on h3 "$ 9,839.00" at bounding box center [1379, 371] width 302 height 34
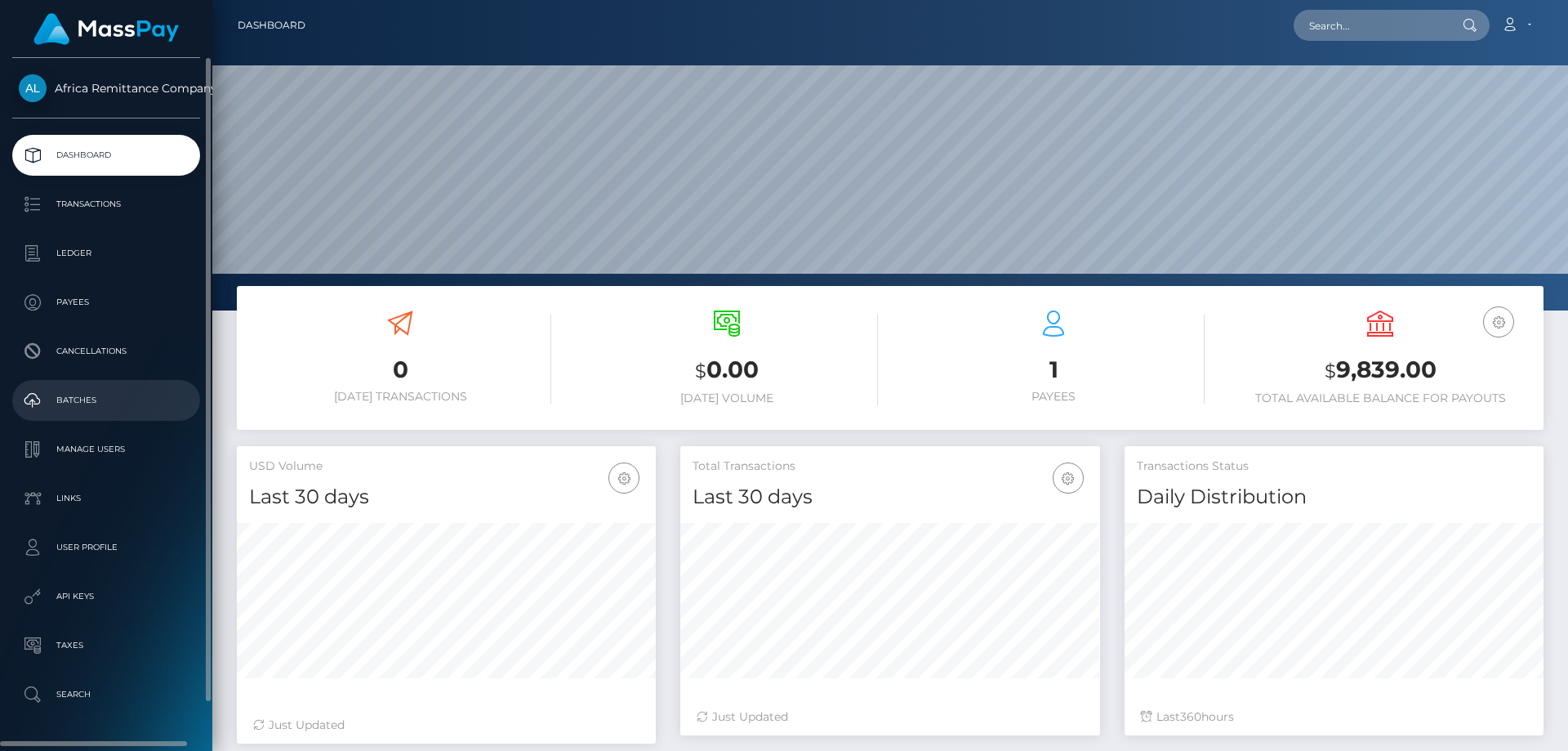
click at [78, 408] on p "Batches" at bounding box center [106, 401] width 175 height 25
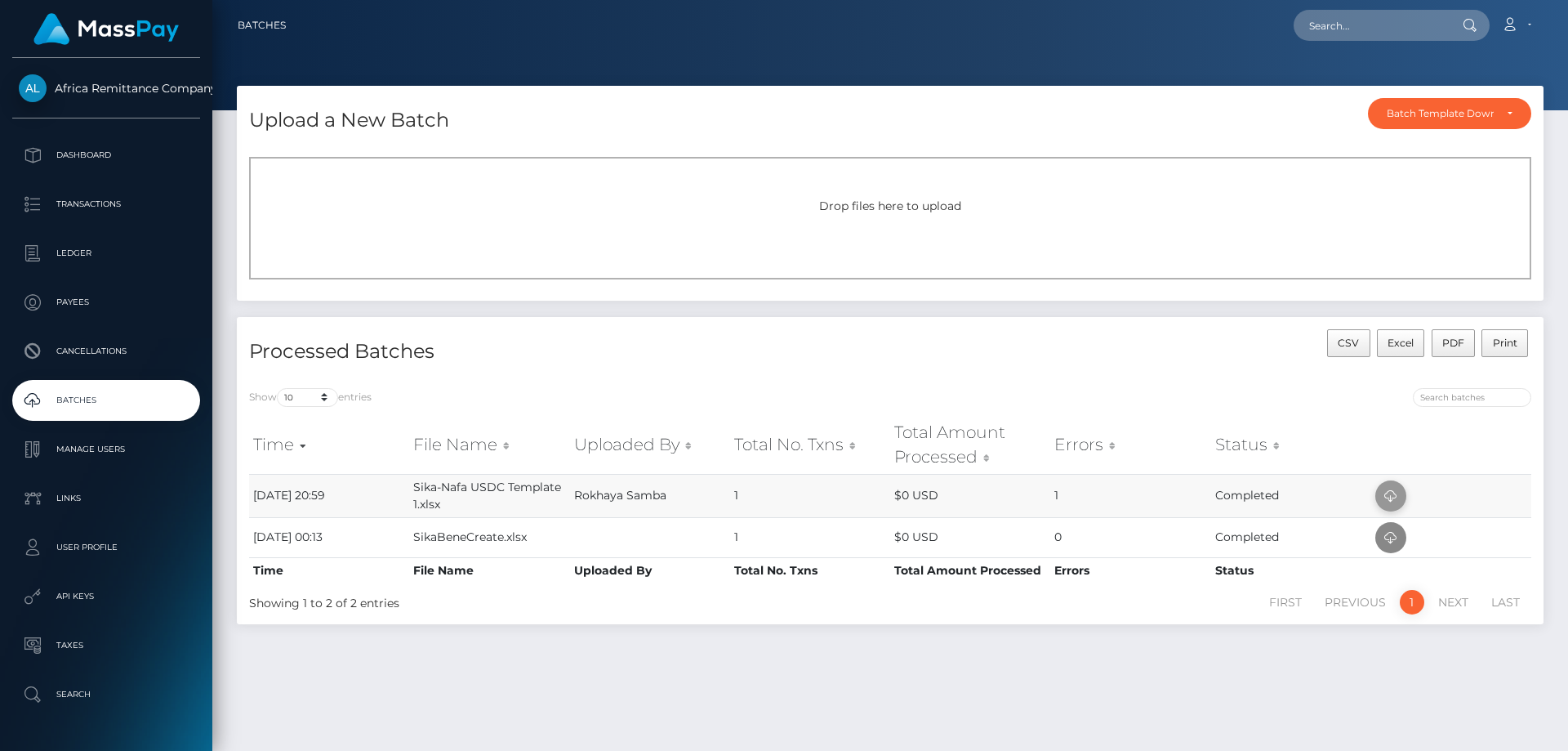
click at [1395, 497] on icon at bounding box center [1391, 496] width 20 height 20
click at [70, 404] on p "Batches" at bounding box center [106, 401] width 175 height 25
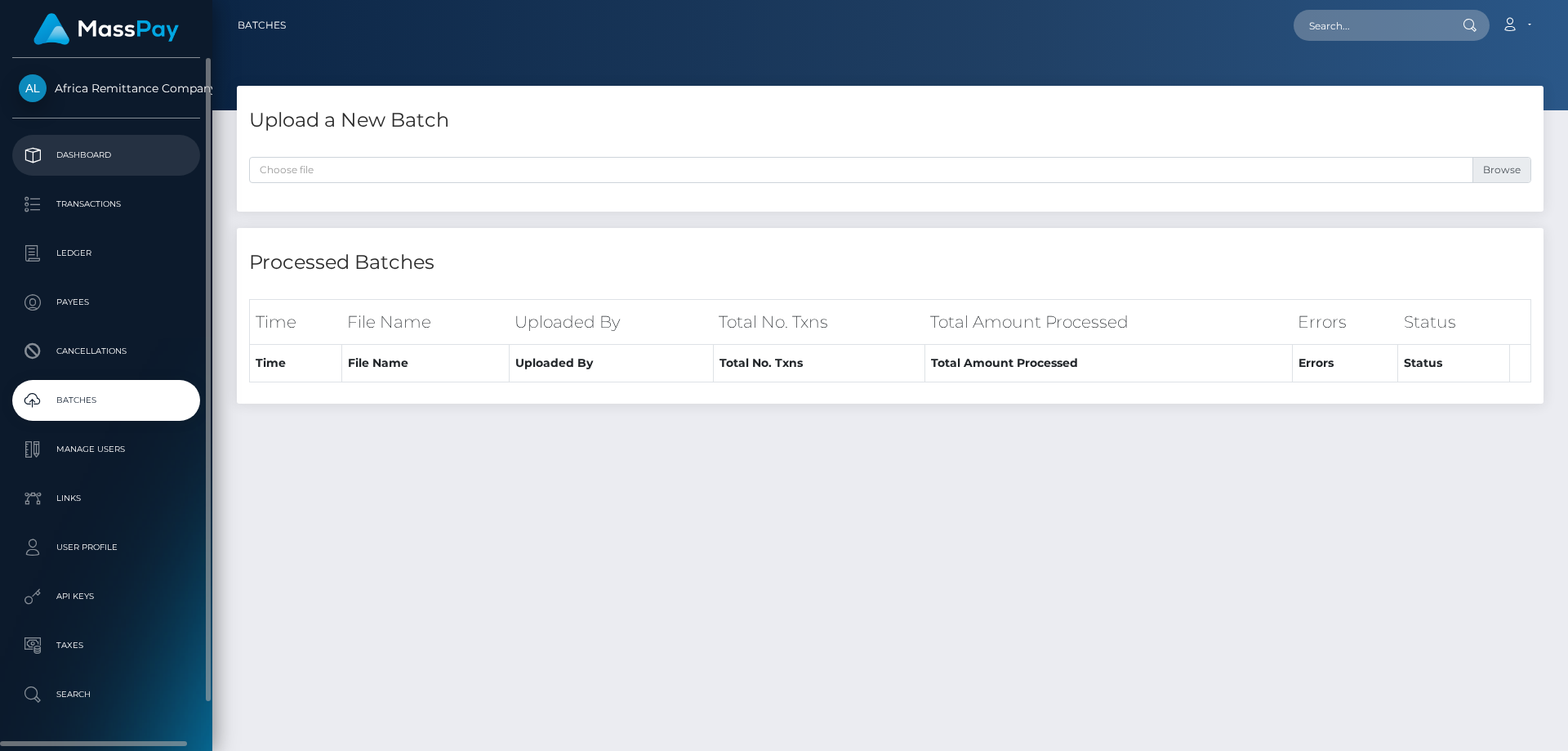
click at [102, 155] on p "Dashboard" at bounding box center [106, 155] width 175 height 25
